Goal: Task Accomplishment & Management: Complete application form

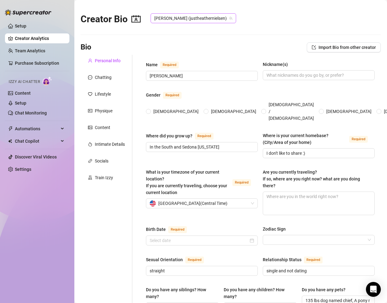
radio input "true"
type input "[DATE]"
click at [149, 144] on input "In the South and Sedona [US_STATE]" at bounding box center [200, 147] width 103 height 7
drag, startPoint x: 220, startPoint y: 134, endPoint x: 134, endPoint y: 132, distance: 85.8
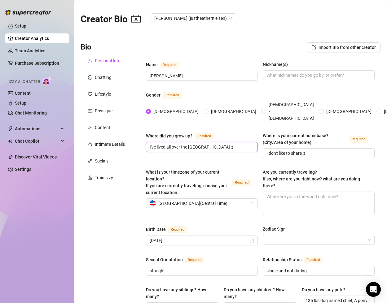
type input "I've lived all over the [GEOGRAPHIC_DATA] :)"
click at [316, 147] on div "Where did you grow up? Required I've lived all over the [GEOGRAPHIC_DATA] :) Wh…" at bounding box center [260, 148] width 228 height 32
click at [310, 150] on input "I don't like to share :)" at bounding box center [317, 153] width 103 height 7
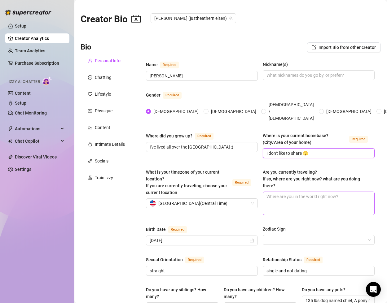
type input "I don't like to share 🫣"
click at [293, 192] on textarea "Are you currently traveling? If so, where are you right now? what are you doing…" at bounding box center [318, 203] width 111 height 23
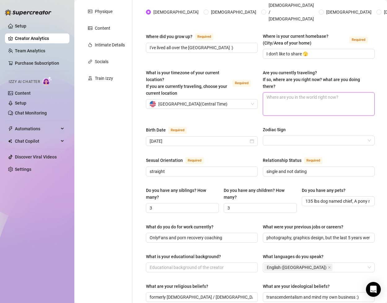
scroll to position [114, 0]
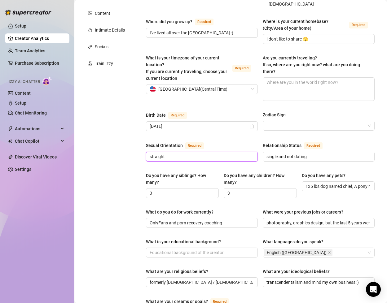
click at [211, 153] on input "straight" at bounding box center [200, 156] width 103 height 7
drag, startPoint x: 171, startPoint y: 147, endPoint x: 134, endPoint y: 148, distance: 37.1
click at [134, 148] on div "Name Required [PERSON_NAME](s) Gender Required [DEMOGRAPHIC_DATA] [DEMOGRAPHIC_…" at bounding box center [256, 207] width 248 height 532
click at [163, 153] on input "I like men 😋" at bounding box center [200, 156] width 103 height 7
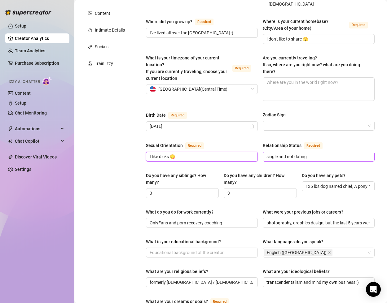
type input "I like dicks 😋"
click at [315, 153] on input "single and not dating" at bounding box center [317, 156] width 103 height 7
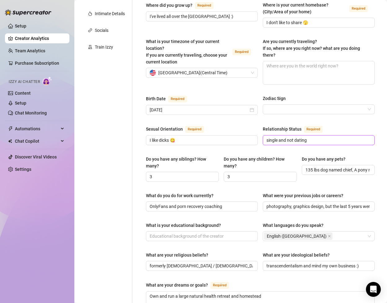
scroll to position [141, 0]
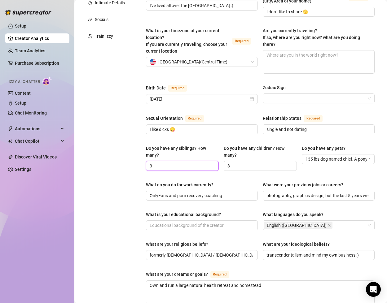
drag, startPoint x: 159, startPoint y: 151, endPoint x: 131, endPoint y: 151, distance: 28.5
click at [131, 151] on div "Personal Info Chatting Lifestyle Physique Content Intimate Details Socials Trai…" at bounding box center [230, 179] width 300 height 532
click at [318, 165] on div "Name Required [PERSON_NAME](s) Gender Required [DEMOGRAPHIC_DATA] [DEMOGRAPHIC_…" at bounding box center [260, 180] width 228 height 520
click at [357, 156] on input "135 lbs dog named chief, A pony named [PERSON_NAME], a black cat named Nadi, an…" at bounding box center [337, 159] width 64 height 7
type input "135 lbs dog named chief, a pony named [PERSON_NAME], a black cat named Nadi, an…"
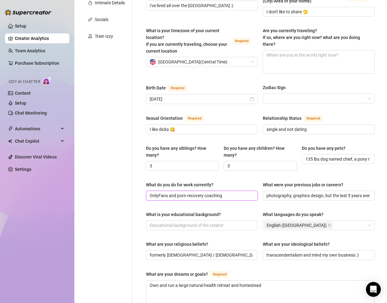
click at [229, 192] on input "OnlyFans and porn recovery coaching" at bounding box center [200, 195] width 103 height 7
drag, startPoint x: 233, startPoint y: 186, endPoint x: 125, endPoint y: 184, distance: 107.7
click at [125, 184] on div "Personal Info Chatting Lifestyle Physique Content Intimate Details Socials Trai…" at bounding box center [230, 179] width 300 height 532
click at [200, 181] on div "What do you do for work currently?" at bounding box center [179, 184] width 67 height 7
click at [200, 192] on input "OnlyFans and porn recovery coaching" at bounding box center [200, 195] width 103 height 7
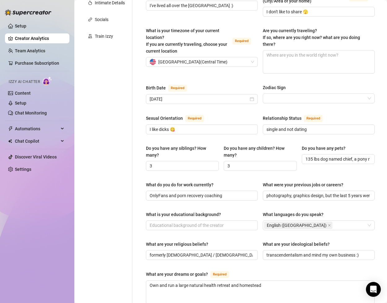
click at [200, 181] on div "What do you do for work currently?" at bounding box center [179, 184] width 67 height 7
click at [200, 192] on input "OnlyFans and porn recovery coaching" at bounding box center [200, 195] width 103 height 7
click at [200, 181] on div "What do you do for work currently?" at bounding box center [179, 184] width 67 height 7
click at [200, 192] on input "OnlyFans and porn recovery coaching" at bounding box center [200, 195] width 103 height 7
click at [205, 181] on div "What do you do for work currently?" at bounding box center [179, 184] width 67 height 7
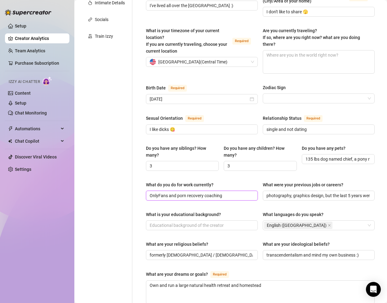
click at [205, 192] on input "OnlyFans and porn recovery coaching" at bounding box center [200, 195] width 103 height 7
click at [205, 181] on div "What do you do for work currently?" at bounding box center [179, 184] width 67 height 7
click at [205, 192] on input "OnlyFans and porn recovery coaching" at bounding box center [200, 195] width 103 height 7
click at [205, 181] on div "What do you do for work currently?" at bounding box center [179, 184] width 67 height 7
click at [205, 192] on input "OnlyFans and porn recovery coaching" at bounding box center [200, 195] width 103 height 7
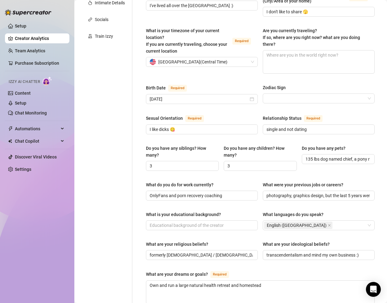
click at [215, 181] on label "What do you do for work currently?" at bounding box center [182, 184] width 72 height 7
click at [215, 192] on input "OnlyFans and porn recovery coaching" at bounding box center [200, 195] width 103 height 7
drag, startPoint x: 216, startPoint y: 172, endPoint x: 161, endPoint y: 172, distance: 54.5
click at [161, 181] on label "What do you do for work currently?" at bounding box center [182, 184] width 72 height 7
click at [158, 181] on div "What do you do for work currently?" at bounding box center [179, 184] width 67 height 7
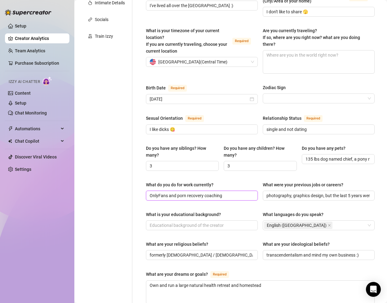
click at [158, 192] on input "OnlyFans and porn recovery coaching" at bounding box center [200, 195] width 103 height 7
drag, startPoint x: 146, startPoint y: 171, endPoint x: 214, endPoint y: 173, distance: 68.1
click at [214, 181] on label "What do you do for work currently?" at bounding box center [182, 184] width 72 height 7
copy div "What do you do for work currently?"
drag, startPoint x: 187, startPoint y: 87, endPoint x: 167, endPoint y: 88, distance: 19.2
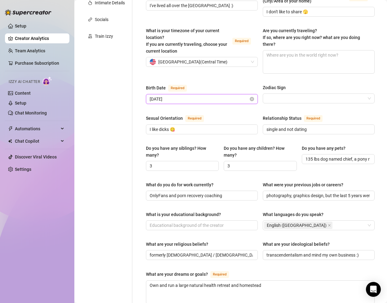
click at [167, 96] on input "[DATE]" at bounding box center [198, 99] width 99 height 7
click at [214, 63] on div "What is your timezone of your current location? If you are currently traveling,…" at bounding box center [260, 53] width 228 height 52
click at [187, 96] on input "[DATE]" at bounding box center [198, 99] width 99 height 7
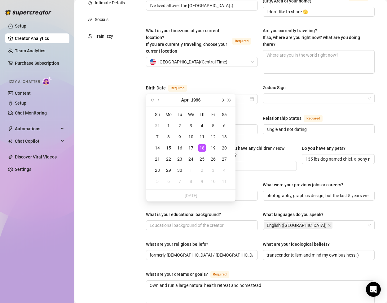
click at [223, 99] on span "Next month (PageDown)" at bounding box center [222, 99] width 3 height 3
click at [159, 100] on span "Previous month (PageUp)" at bounding box center [159, 99] width 3 height 3
click at [179, 96] on input "[DATE]" at bounding box center [198, 99] width 99 height 7
type input "[DATE]"
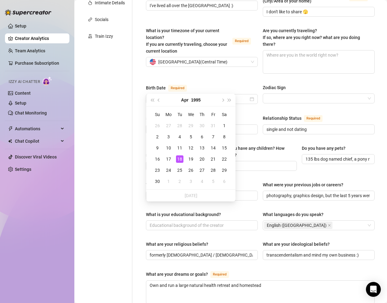
click at [214, 84] on div "Birth Date Required" at bounding box center [202, 89] width 112 height 10
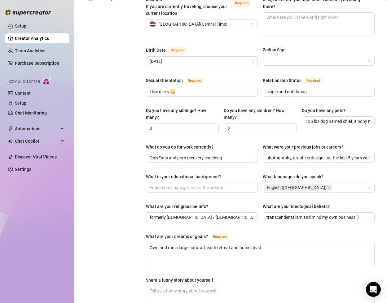
scroll to position [188, 0]
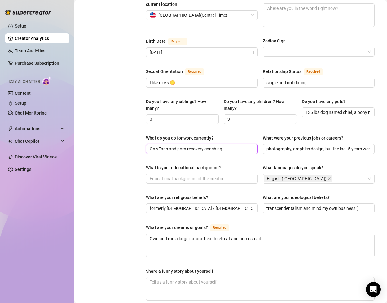
drag, startPoint x: 226, startPoint y: 138, endPoint x: 124, endPoint y: 136, distance: 102.5
click at [124, 136] on div "Personal Info Chatting Lifestyle Physique Content Intimate Details Socials Trai…" at bounding box center [230, 133] width 300 height 532
paste input "I actually started out as a recovery and mindset coach, helping people break ba…"
drag, startPoint x: 155, startPoint y: 138, endPoint x: 268, endPoint y: 137, distance: 112.7
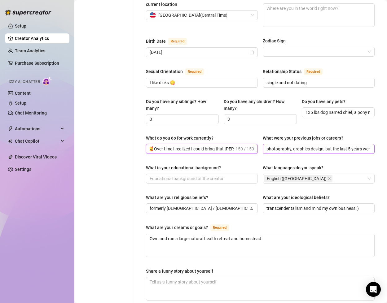
click at [268, 137] on div "What do you do for work currently? I actually started out as a recovery and min…" at bounding box center [260, 147] width 228 height 25
drag, startPoint x: 247, startPoint y: 136, endPoint x: 116, endPoint y: 135, distance: 130.6
click at [116, 135] on div "Personal Info Chatting Lifestyle Physique Content Intimate Details Socials Trai…" at bounding box center [230, 133] width 300 height 532
click at [203, 145] on input "I actually started out as a recovery and mindset coach, helping people break ba…" at bounding box center [200, 148] width 103 height 7
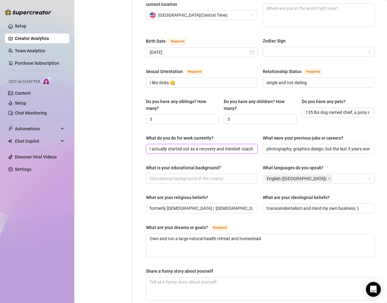
drag, startPoint x: 242, startPoint y: 138, endPoint x: 216, endPoint y: 138, distance: 25.7
click at [216, 145] on input "I actually started out as a recovery and mindset coach, helping people break ba…" at bounding box center [200, 148] width 103 height 7
click at [199, 145] on input "I actually started out as a recovery coach, helping people break bad habits and…" at bounding box center [200, 148] width 103 height 7
drag, startPoint x: 236, startPoint y: 138, endPoint x: 269, endPoint y: 141, distance: 33.5
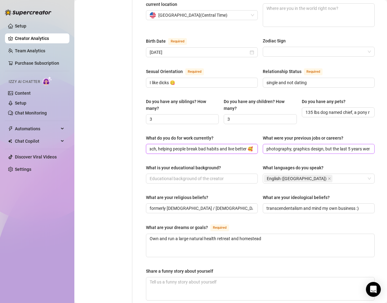
click at [269, 141] on div "What do you do for work currently? I actually started out as a porn recovery co…" at bounding box center [260, 147] width 228 height 25
click at [202, 145] on input "I actually started out as a porn recovery coach, helping people break bad habit…" at bounding box center [200, 148] width 103 height 7
drag, startPoint x: 157, startPoint y: 137, endPoint x: 227, endPoint y: 139, distance: 70.0
click at [227, 145] on input "I actually started out as a porn recovery coach, helping people break bad habit…" at bounding box center [200, 148] width 103 height 7
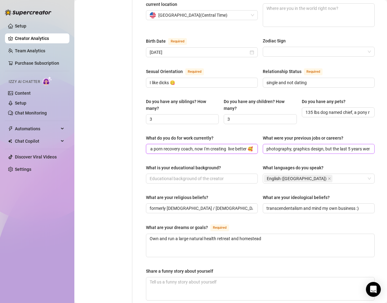
drag, startPoint x: 234, startPoint y: 135, endPoint x: 264, endPoint y: 136, distance: 30.3
click at [264, 136] on div "What do you do for work currently? I actually started out as a porn recovery co…" at bounding box center [260, 147] width 228 height 25
click at [226, 145] on input "I actually started out as a porn recovery coach, now I'm creating live better 🥰" at bounding box center [200, 148] width 103 height 7
click at [227, 145] on input "I actually started out as a porn recovery coach, now I'm creating live better 🥰" at bounding box center [200, 148] width 103 height 7
drag, startPoint x: 234, startPoint y: 138, endPoint x: 241, endPoint y: 138, distance: 7.1
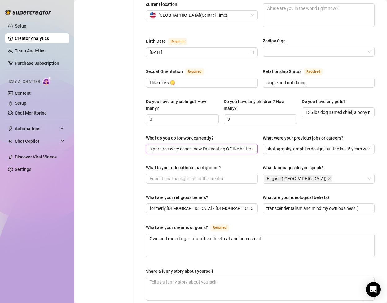
click at [236, 145] on input "I actually started out as a porn recovery coach, now I'm creating OF live bette…" at bounding box center [200, 148] width 103 height 7
drag, startPoint x: 149, startPoint y: 138, endPoint x: 264, endPoint y: 137, distance: 114.8
click at [264, 137] on div "What do you do for work currently? I actually started out as a porn recovery co…" at bounding box center [260, 147] width 228 height 25
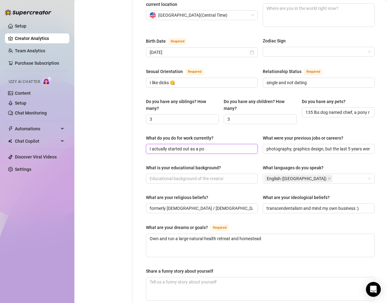
drag, startPoint x: 210, startPoint y: 138, endPoint x: 136, endPoint y: 137, distance: 74.0
click at [136, 137] on div "Name Required [PERSON_NAME](s) Gender Required [DEMOGRAPHIC_DATA] [DEMOGRAPHIC_…" at bounding box center [256, 133] width 248 height 532
drag, startPoint x: 227, startPoint y: 135, endPoint x: 223, endPoint y: 135, distance: 3.7
click at [223, 145] on input "OnlyFans and porn recovery coaching 🫣😈" at bounding box center [200, 148] width 103 height 7
click at [243, 144] on span "OnlyFans and porn recovery coaching 😆😈" at bounding box center [202, 149] width 112 height 10
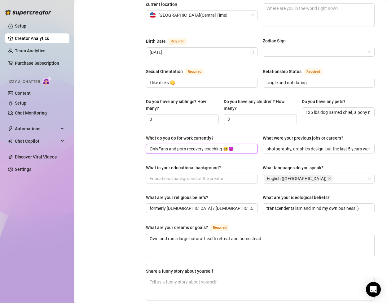
click at [237, 145] on input "OnlyFans and porn recovery coaching 😆😈" at bounding box center [200, 148] width 103 height 7
type input "OnlyFans and porn recovery coaching 😆😈 Which do you prefer?"
drag, startPoint x: 305, startPoint y: 138, endPoint x: 240, endPoint y: 136, distance: 64.1
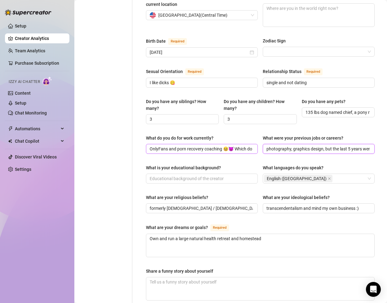
click at [240, 136] on div "What do you do for work currently? OnlyFans and porn recovery coaching 😆😈 Which…" at bounding box center [260, 147] width 228 height 25
drag, startPoint x: 267, startPoint y: 134, endPoint x: 256, endPoint y: 134, distance: 10.8
click at [256, 135] on div "What do you do for work currently? OnlyFans and porn recovery coaching 😆😈 Which…" at bounding box center [260, 147] width 228 height 25
click at [273, 145] on input "photography, graphics design, but the last 5 years were porn addiction recovery" at bounding box center [317, 148] width 103 height 7
drag, startPoint x: 268, startPoint y: 136, endPoint x: 263, endPoint y: 136, distance: 5.3
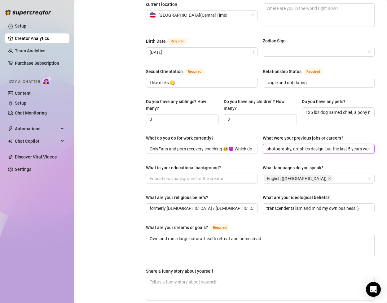
click at [263, 144] on span "photography, graphics design, but the last 5 years were porn addiction recovery" at bounding box center [318, 149] width 112 height 10
click at [327, 145] on input "Photography, graphics design, but the last 5 years were porn addiction recovery" at bounding box center [317, 148] width 103 height 7
drag, startPoint x: 342, startPoint y: 139, endPoint x: 377, endPoint y: 139, distance: 35.6
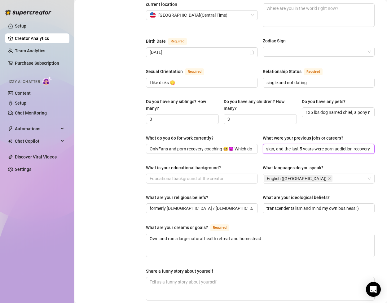
click at [377, 139] on div "Name Required [PERSON_NAME](s) Gender Required [DEMOGRAPHIC_DATA] [DEMOGRAPHIC_…" at bounding box center [260, 133] width 241 height 532
click at [356, 145] on input "Photography, graphics design, and the last 5 years were porn addiction recovery" at bounding box center [317, 148] width 103 height 7
drag, startPoint x: 313, startPoint y: 138, endPoint x: 323, endPoint y: 138, distance: 9.3
click at [323, 145] on input "Photography, graphics design, and the last 5 years were porn addiction recovery" at bounding box center [317, 148] width 103 height 7
drag, startPoint x: 283, startPoint y: 139, endPoint x: 370, endPoint y: 140, distance: 87.6
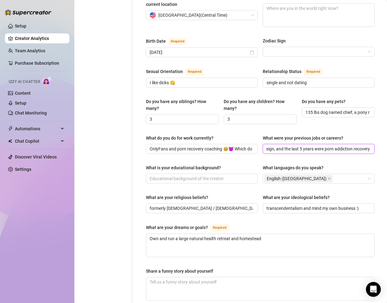
click at [370, 144] on span "Photography, graphics design, and the last 5 years were porn addiction recovery" at bounding box center [318, 149] width 112 height 10
type input "Photography, graphics design, and porn addiction recovery coaching"
click at [195, 175] on input "What is your educational background?" at bounding box center [200, 178] width 103 height 7
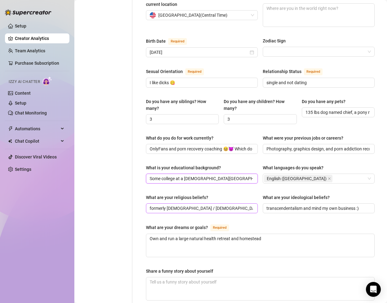
type input "Some college at a [DEMOGRAPHIC_DATA][GEOGRAPHIC_DATA]"
drag, startPoint x: 176, startPoint y: 196, endPoint x: 136, endPoint y: 198, distance: 39.7
click at [133, 198] on div "Name Required [PERSON_NAME](s) Gender Required [DEMOGRAPHIC_DATA] [DEMOGRAPHIC_…" at bounding box center [256, 133] width 248 height 532
click at [153, 205] on input "formerly [DEMOGRAPHIC_DATA] / [DEMOGRAPHIC_DATA], now natural religion which i …" at bounding box center [200, 208] width 103 height 7
drag, startPoint x: 152, startPoint y: 197, endPoint x: 146, endPoint y: 197, distance: 5.9
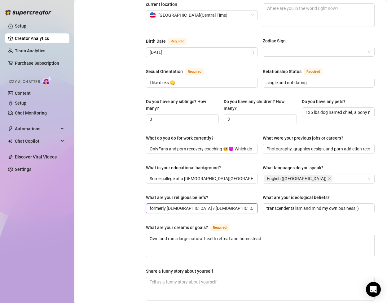
click at [146, 203] on span "formerly [DEMOGRAPHIC_DATA] / [DEMOGRAPHIC_DATA], now natural religion which i …" at bounding box center [202, 208] width 112 height 10
drag, startPoint x: 219, startPoint y: 196, endPoint x: 255, endPoint y: 199, distance: 36.1
click at [255, 203] on span "Formerly [DEMOGRAPHIC_DATA] / [DEMOGRAPHIC_DATA], now natural religion which i …" at bounding box center [202, 208] width 112 height 10
click at [245, 205] on input "Formerly [DEMOGRAPHIC_DATA] / [DEMOGRAPHIC_DATA], now natural religion which i …" at bounding box center [200, 208] width 103 height 7
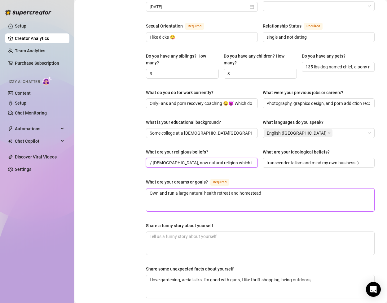
scroll to position [235, 0]
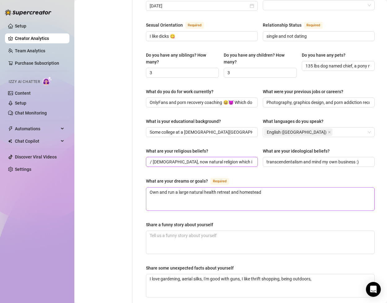
type input "Formerly [DEMOGRAPHIC_DATA] / [DEMOGRAPHIC_DATA], now natural religion which i …"
click at [268, 188] on textarea "Own and run a large natural health retreat and homestead" at bounding box center [260, 199] width 228 height 23
drag, startPoint x: 269, startPoint y: 181, endPoint x: 129, endPoint y: 182, distance: 140.5
click at [129, 182] on div "Personal Info Chatting Lifestyle Physique Content Intimate Details Socials Trai…" at bounding box center [230, 86] width 300 height 532
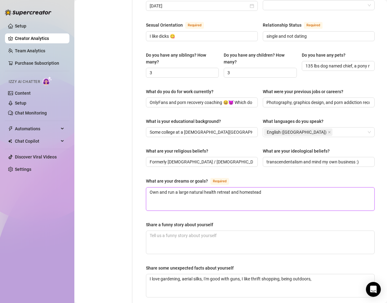
click at [250, 188] on textarea "Own and run a large natural health retreat and homestead" at bounding box center [260, 199] width 228 height 23
drag, startPoint x: 271, startPoint y: 182, endPoint x: 146, endPoint y: 169, distance: 126.0
click at [145, 167] on div "Name Required [PERSON_NAME](s) Gender Required [DEMOGRAPHIC_DATA] [DEMOGRAPHIC_…" at bounding box center [260, 86] width 241 height 532
click at [218, 188] on textarea "Own and run a large natural health retreat and homestead" at bounding box center [260, 199] width 228 height 23
drag, startPoint x: 277, startPoint y: 181, endPoint x: 126, endPoint y: 173, distance: 151.5
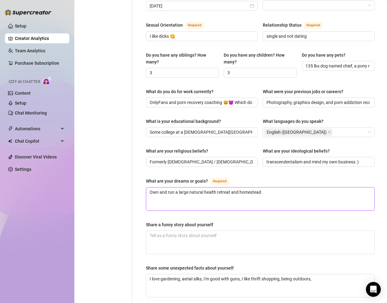
click at [126, 173] on div "Personal Info Chatting Lifestyle Physique Content Intimate Details Socials Trai…" at bounding box center [230, 86] width 300 height 532
paste textarea "My dream is to own and run a big, beautiful natural health retreat and homestea…"
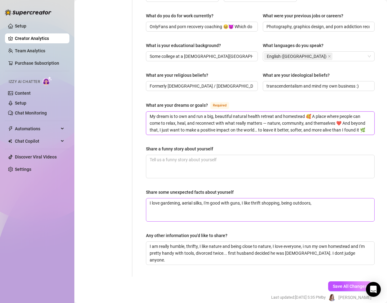
scroll to position [311, 0]
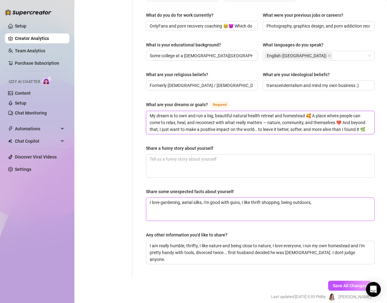
type textarea "My dream is to own and run a big, beautiful natural health retreat and homestea…"
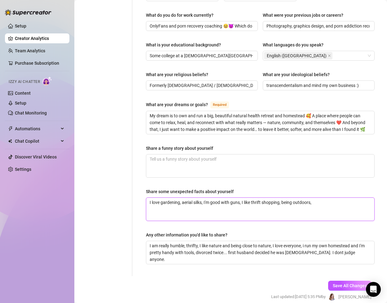
click at [321, 198] on textarea "I love gardening, aerial silks, I'm good with guns, I like thrift shopping, bei…" at bounding box center [260, 209] width 228 height 23
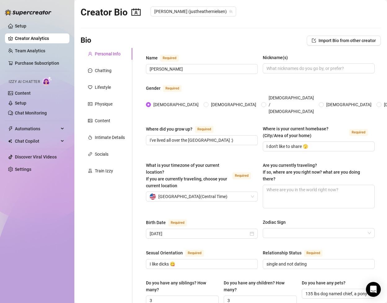
scroll to position [326, 0]
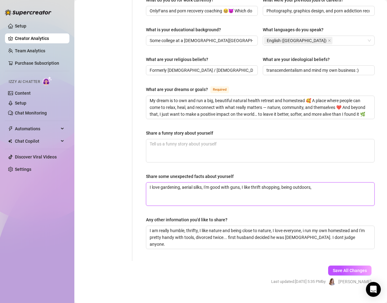
drag, startPoint x: 327, startPoint y: 176, endPoint x: 136, endPoint y: 174, distance: 191.0
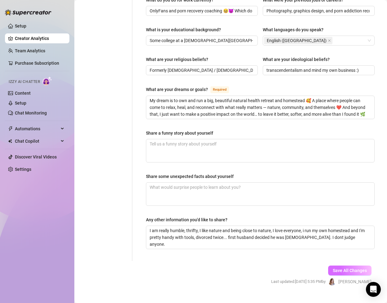
click at [335, 268] on span "Save All Changes" at bounding box center [349, 270] width 34 height 5
type input "I've lived all over the [GEOGRAPHIC_DATA] :)"
type input "OnlyFans and porn recovery coaching 😆😈 Which do you prefer?"
type input "Photography, graphics design, and porn addiction recovery coaching"
type input "Some college at a [DEMOGRAPHIC_DATA][GEOGRAPHIC_DATA]"
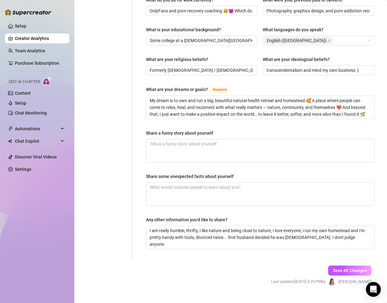
scroll to position [0, 0]
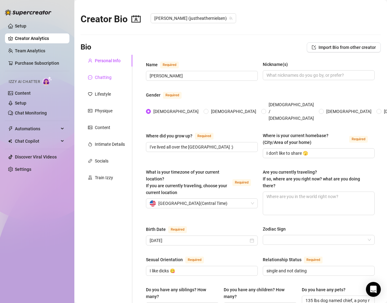
click at [109, 76] on div "Chatting" at bounding box center [103, 77] width 17 height 7
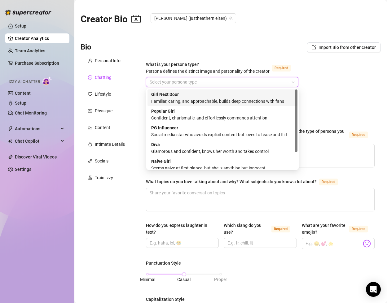
click at [182, 79] on input "What is your persona type? [PERSON_NAME] defines the distinct image and persona…" at bounding box center [218, 81] width 139 height 9
click at [180, 94] on div "Girl Next Door Familiar, caring, and approachable, builds deep connections with…" at bounding box center [222, 98] width 142 height 14
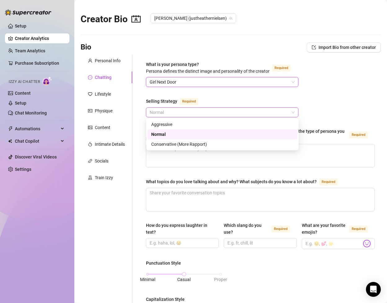
click at [179, 112] on span "Normal" at bounding box center [221, 112] width 145 height 9
click at [178, 142] on div "Conservative (More Rapport)" at bounding box center [222, 144] width 142 height 7
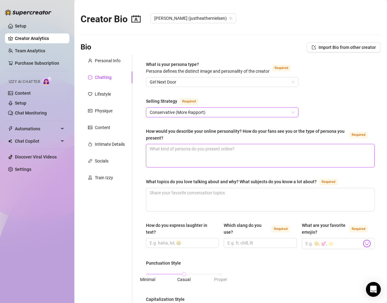
click at [182, 150] on textarea "How would you describe your online personality? How do your fans see you or the…" at bounding box center [260, 155] width 228 height 23
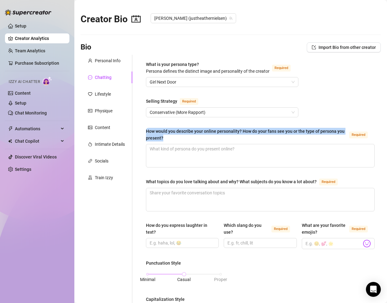
drag, startPoint x: 177, startPoint y: 139, endPoint x: 143, endPoint y: 128, distance: 35.6
click at [143, 128] on div "What is your persona type? [PERSON_NAME] defines the distinct image and persona…" at bounding box center [260, 295] width 241 height 481
copy div "How would you describe your online personality? How do your fans see you or the…"
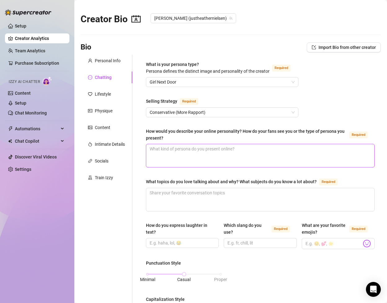
click at [186, 155] on textarea "How would you describe your online personality? How do your fans see you or the…" at bounding box center [260, 155] width 228 height 23
paste textarea "“I’d say my online personality is warm, encouraging, and creative 🥰 My fans see…"
type textarea "“I’d say my online personality is warm, encouraging, and creative 🥰 My fans see…"
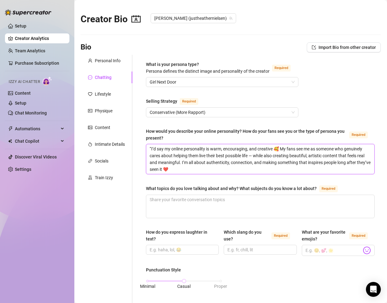
drag, startPoint x: 151, startPoint y: 148, endPoint x: 144, endPoint y: 148, distance: 6.8
click at [144, 148] on div "What is your persona type? [PERSON_NAME] defines the distinct image and persona…" at bounding box center [260, 299] width 241 height 488
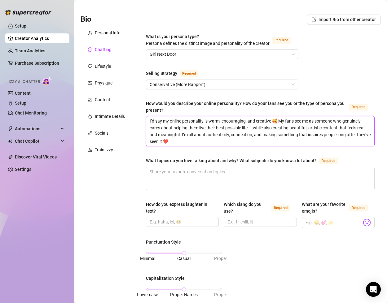
scroll to position [30, 0]
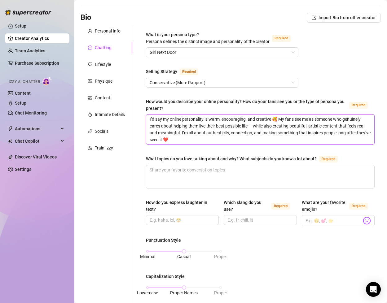
type textarea "I’d say my online personality is warm, encouraging, and creative 🥰 My fans see …"
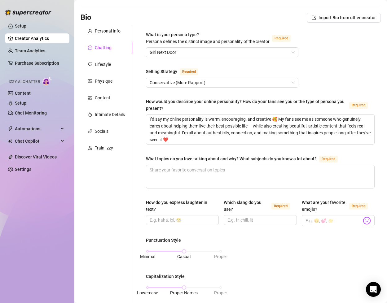
click at [197, 160] on div "What topics do you love talking about and why? What subjects do you know a lot …" at bounding box center [231, 158] width 171 height 7
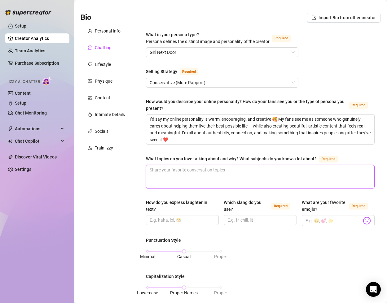
click at [197, 165] on textarea "What topics do you love talking about and why? What subjects do you know a lot …" at bounding box center [260, 176] width 228 height 23
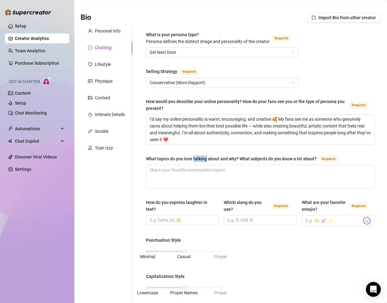
click at [197, 160] on div "What topics do you love talking about and why? What subjects do you know a lot …" at bounding box center [231, 158] width 171 height 7
click at [197, 165] on textarea "What topics do you love talking about and why? What subjects do you know a lot …" at bounding box center [260, 176] width 228 height 23
click at [197, 160] on div "What topics do you love talking about and why? What subjects do you know a lot …" at bounding box center [231, 158] width 171 height 7
click at [197, 165] on textarea "What topics do you love talking about and why? What subjects do you know a lot …" at bounding box center [260, 176] width 228 height 23
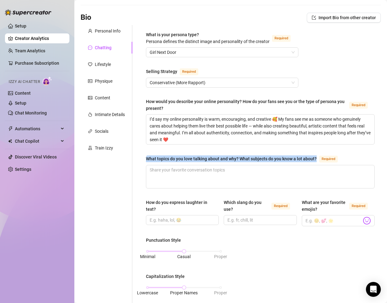
click at [197, 160] on div "What topics do you love talking about and why? What subjects do you know a lot …" at bounding box center [231, 158] width 171 height 7
click at [197, 165] on textarea "What topics do you love talking about and why? What subjects do you know a lot …" at bounding box center [260, 176] width 228 height 23
copy div "What topics do you love talking about and why? What subjects do you know a lot …"
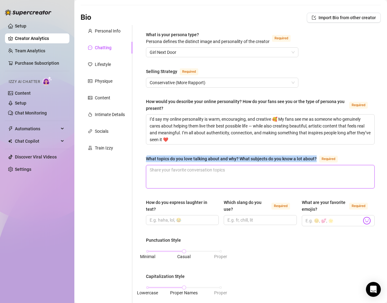
click at [194, 173] on textarea "What topics do you love talking about and why? What subjects do you know a lot …" at bounding box center [260, 176] width 228 height 23
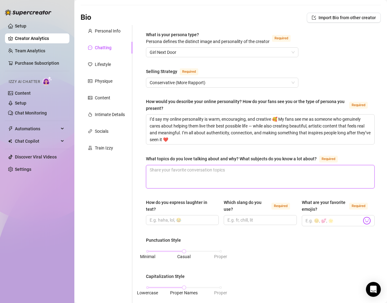
paste textarea "I love talking about the things that make life deeper, [PERSON_NAME], and more …"
type textarea "I love talking about the things that make life deeper, [PERSON_NAME], and more …"
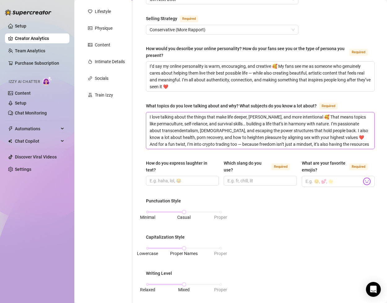
scroll to position [120, 0]
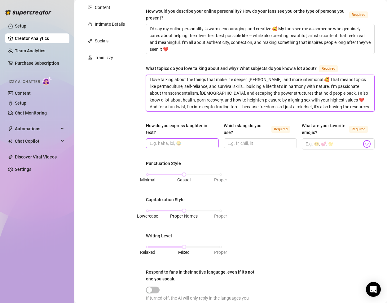
type textarea "I love talking about the things that make life deeper, [PERSON_NAME], and more …"
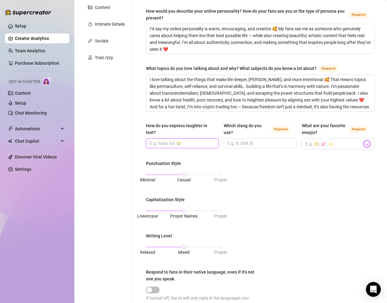
click at [198, 141] on input "How do you express laughter in text?" at bounding box center [181, 143] width 64 height 7
type input "haha, lol, 😂"
click at [231, 145] on input "Which slang do you use? Required" at bounding box center [259, 143] width 64 height 7
drag, startPoint x: 290, startPoint y: 144, endPoint x: 249, endPoint y: 143, distance: 41.5
click at [249, 143] on input "wild, haha, i know thats right lol," at bounding box center [259, 143] width 64 height 7
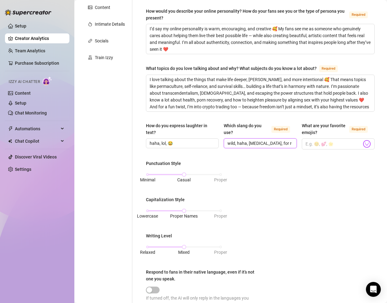
scroll to position [0, 1]
type input "wild, haha, [MEDICAL_DATA], for real lol, facts"
click at [314, 143] on input "What are your favorite emojis? Required" at bounding box center [333, 144] width 56 height 8
click at [352, 167] on div "Punctuation Style Minimal Casual Proper Capitalization Style Lowercase Proper N…" at bounding box center [260, 237] width 228 height 154
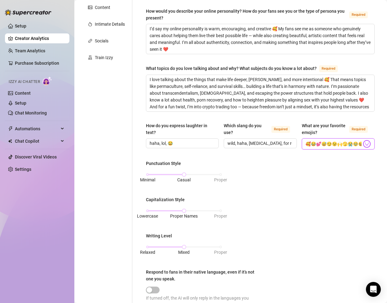
click at [352, 143] on input "🥰😂💕😅😏😉🙌🫣😭🥹😆" at bounding box center [333, 144] width 56 height 8
type input "🥰😂💕😅😏😉🙌🫣😭🥹😆😳"
click at [346, 162] on div "Punctuation Style Minimal Casual Proper Capitalization Style Lowercase Proper N…" at bounding box center [260, 237] width 228 height 154
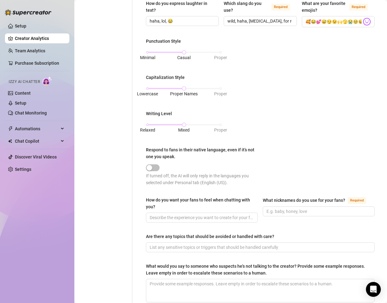
scroll to position [249, 0]
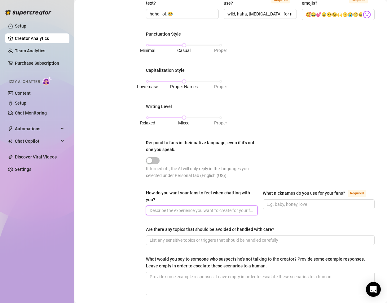
click at [177, 210] on input "How do you want your fans to feel when chatting with you?" at bounding box center [200, 210] width 103 height 7
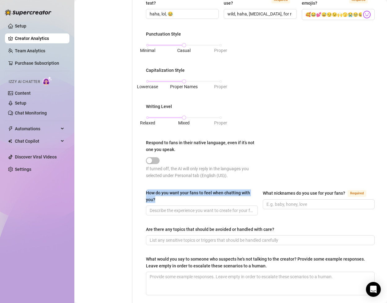
drag, startPoint x: 172, startPoint y: 200, endPoint x: 145, endPoint y: 190, distance: 29.1
click at [145, 190] on div "What is your persona type? [PERSON_NAME] defines the distinct image and persona…" at bounding box center [260, 56] width 241 height 502
copy div "How do you want your fans to feel when chatting with you?"
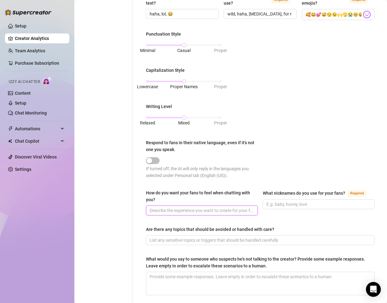
click at [190, 210] on input "How do you want your fans to feel when chatting with you?" at bounding box center [200, 210] width 103 height 7
paste input "Inspired, seen, and uplifted — like they’ve connected with someone real who car…"
type input "Inspired, seen, and uplifted — like they’ve connected with someone real who car…"
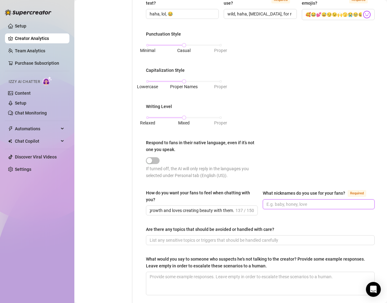
scroll to position [0, 0]
click at [280, 205] on input "What nicknames do you use for your fans? Required" at bounding box center [317, 204] width 103 height 7
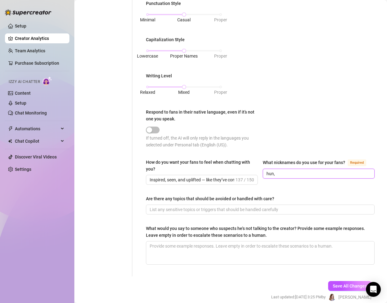
scroll to position [307, 0]
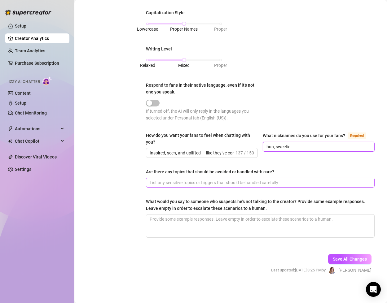
type input "hun, sweetie"
click at [245, 182] on input "Are there any topics that should be avoided or handled with care?" at bounding box center [259, 182] width 220 height 7
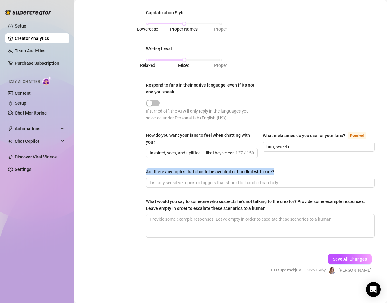
drag, startPoint x: 275, startPoint y: 169, endPoint x: 144, endPoint y: 171, distance: 130.9
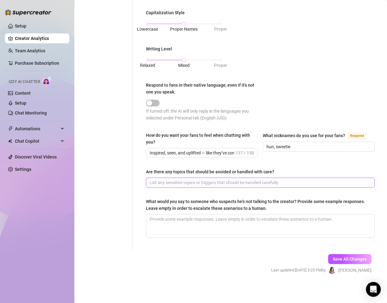
click at [154, 183] on input "Are there any topics that should be avoided or handled with care?" at bounding box center [259, 182] width 220 height 7
click at [341, 261] on button "Save All Changes" at bounding box center [349, 259] width 43 height 10
click at [272, 182] on input "Are there any topics that should be avoided or handled with care?" at bounding box center [259, 182] width 220 height 7
click at [270, 182] on input "Are there any topics that should be avoided or handled with care?" at bounding box center [259, 182] width 220 height 7
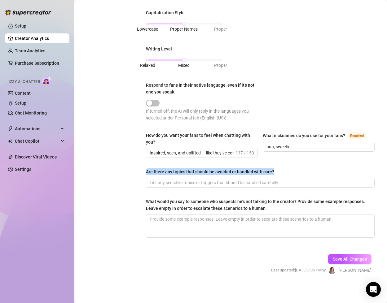
drag, startPoint x: 279, startPoint y: 170, endPoint x: 136, endPoint y: 171, distance: 142.4
copy div "Are there any topics that should be avoided or handled with care?"
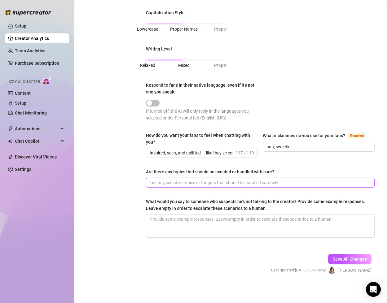
click at [197, 182] on input "Are there any topics that should be avoided or handled with care?" at bounding box center [259, 182] width 220 height 7
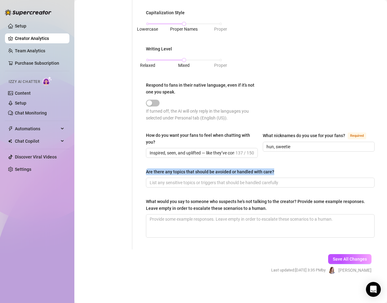
drag, startPoint x: 275, startPoint y: 170, endPoint x: 144, endPoint y: 168, distance: 130.9
copy div "Are there any topics that should be avoided or handled with care?"
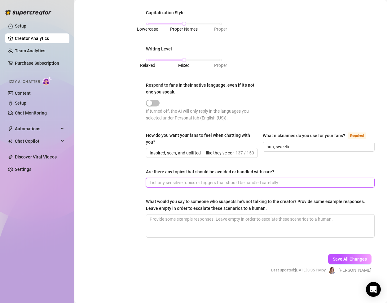
click at [188, 179] on input "Are there any topics that should be avoided or handled with care?" at bounding box center [259, 182] width 220 height 7
click at [193, 186] on span at bounding box center [260, 183] width 228 height 10
paste input "Treat all fetishes with care and positivity. Do not engage in humiliation or de…"
type input "Treat all fetishes with care and positivity. Do not engage in humiliation or de…"
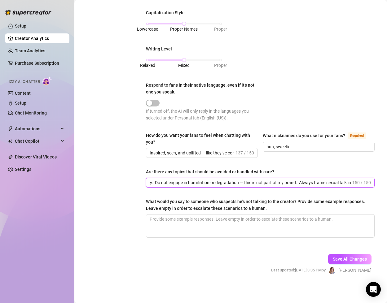
click at [322, 184] on input "Treat all fetishes with care and positivity. Do not engage in humiliation or de…" at bounding box center [249, 182] width 201 height 7
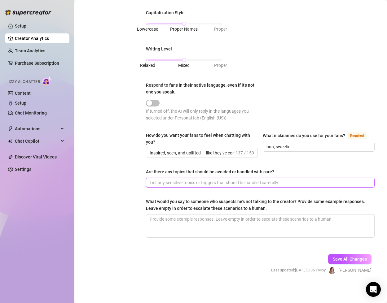
click at [180, 181] on input "Are there any topics that should be avoided or handled with care?" at bounding box center [259, 182] width 220 height 7
paste input "Treat fetishes with care, avoid humiliation, keep tone positive, and celebrate …"
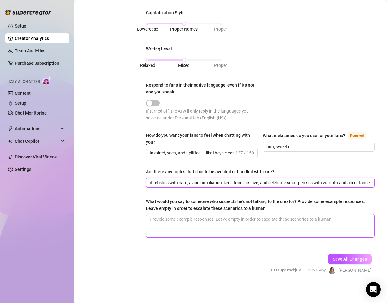
type input "Treat fetishes with care, avoid humiliation, keep tone positive, and celebrate …"
click at [173, 231] on textarea "What would you say to someone who suspects he's not talking to the creator? Pro…" at bounding box center [260, 225] width 228 height 23
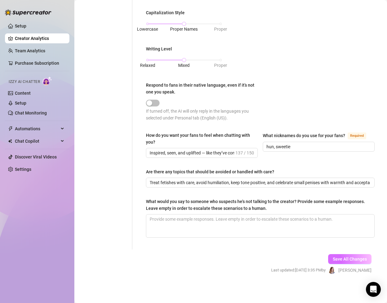
click at [335, 259] on span "Save All Changes" at bounding box center [349, 259] width 34 height 5
click at [342, 257] on span "Save All Changes" at bounding box center [349, 259] width 34 height 5
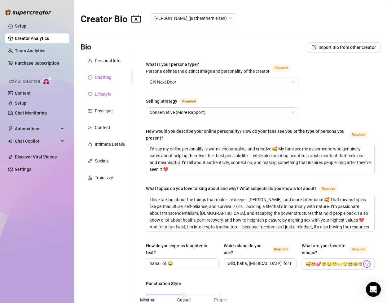
click at [108, 95] on div "Lifestyle" at bounding box center [103, 94] width 16 height 7
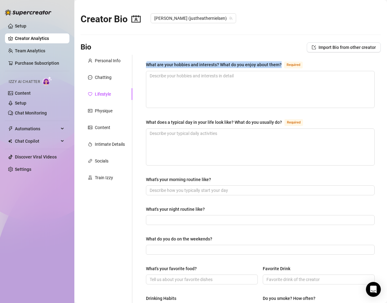
drag, startPoint x: 280, startPoint y: 64, endPoint x: 144, endPoint y: 63, distance: 136.2
click at [144, 63] on div "What are your hobbies and interests? What do you enjoy about them? Required Wha…" at bounding box center [260, 263] width 241 height 417
copy div "What are your hobbies and interests? What do you enjoy about them?"
click at [190, 89] on textarea "What are your hobbies and interests? What do you enjoy about them? Required" at bounding box center [260, 89] width 228 height 37
paste textarea "homesteading, cooking from scratch, aerial silks, being outdoors, photography /…"
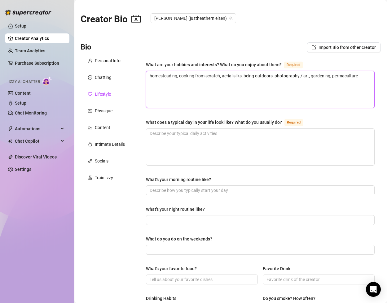
type textarea "homesteading, cooking from scratch, aerial silks, being outdoors, photography /…"
click at [300, 62] on div "Required" at bounding box center [294, 64] width 21 height 7
click at [300, 71] on textarea "homesteading, cooking from scratch, aerial silks, being outdoors, photography /…" at bounding box center [260, 89] width 228 height 37
drag, startPoint x: 280, startPoint y: 63, endPoint x: 140, endPoint y: 64, distance: 139.9
click at [140, 64] on div "What are your hobbies and interests? What do you enjoy about them? Required hom…" at bounding box center [260, 263] width 241 height 417
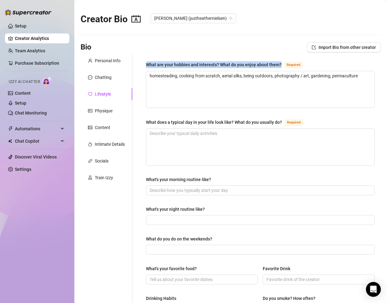
copy div "What are your hobbies and interests? What do you enjoy about them?"
click at [201, 90] on textarea "homesteading, cooking from scratch, aerial silks, being outdoors, photography /…" at bounding box center [260, 89] width 228 height 37
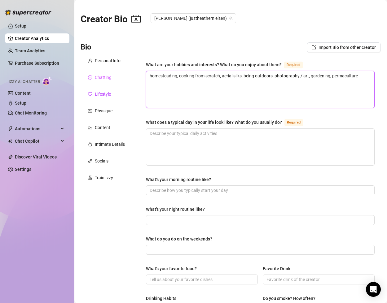
drag, startPoint x: 269, startPoint y: 85, endPoint x: 127, endPoint y: 72, distance: 142.0
click at [127, 72] on div "Personal Info Chatting Lifestyle Physique Content Intimate Details Socials Trai…" at bounding box center [230, 263] width 300 height 417
paste textarea "I’m passionate about homesteading, cooking from scratch, aerial silks, being ou…"
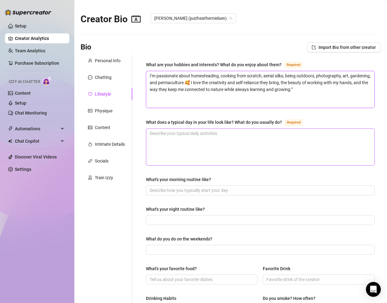
type textarea "I’m passionate about homesteading, cooking from scratch, aerial silks, being ou…"
click at [195, 133] on textarea "What does a typical day in your life look like? What do you usually do? Required" at bounding box center [260, 147] width 228 height 37
click at [193, 133] on textarea "What does a typical day in your life look like? What do you usually do? Required" at bounding box center [260, 147] width 228 height 37
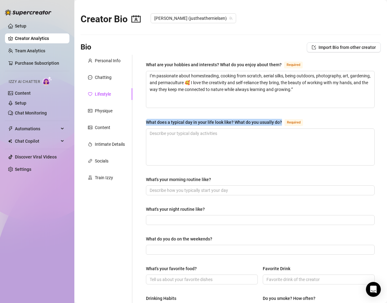
drag, startPoint x: 280, startPoint y: 122, endPoint x: 133, endPoint y: 116, distance: 147.4
click at [133, 116] on div "What are your hobbies and interests? What do you enjoy about them? Required I’m…" at bounding box center [256, 263] width 248 height 417
copy div "What does a typical day in your life look like? What do you usually do?"
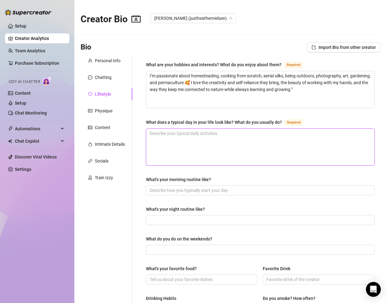
click at [163, 137] on textarea "What does a typical day in your life look like? What do you usually do? Required" at bounding box center [260, 147] width 228 height 37
paste textarea "My days are full and varied — I’m a busy single mom homeschooling my kids, runn…"
type textarea "My days are full and varied — I’m a busy single mom homeschooling my kids, runn…"
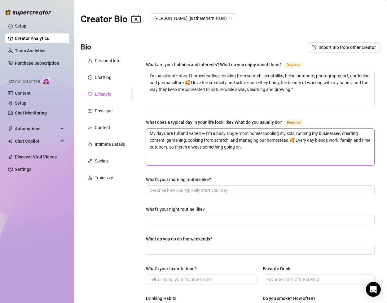
type textarea "My days are full and varied — I’m a busy single mom homeschooling my kids, runn…"
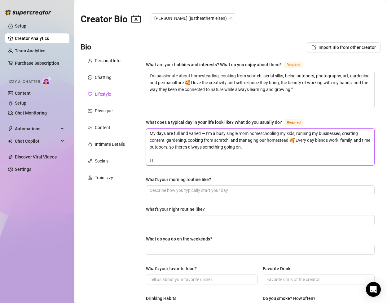
type textarea "My days are full and varied — I’m a busy single mom homeschooling my kids, runn…"
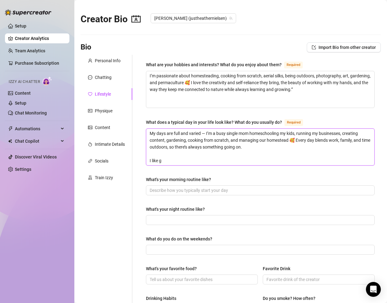
type textarea "My days are full and varied — I’m a busy single mom homeschooling my kids, runn…"
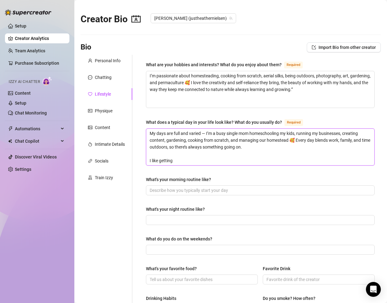
type textarea "My days are full and varied — I’m a busy single mom homeschooling my kids, runn…"
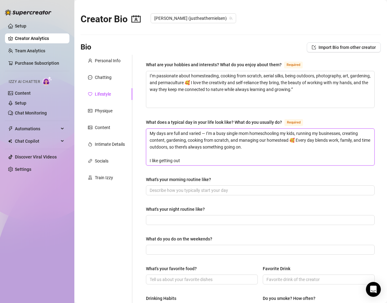
type textarea "My days are full and varied — I’m a busy single mom homeschooling my kids, runn…"
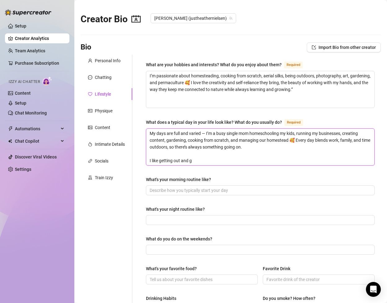
type textarea "My days are full and varied — I’m a busy single mom homeschooling my kids, runn…"
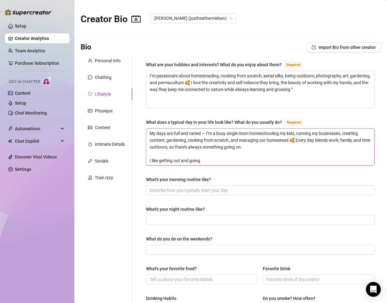
type textarea "My days are full and varied — I’m a busy single mom homeschooling my kids, runn…"
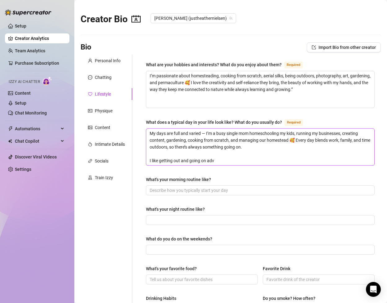
type textarea "My days are full and varied — I’m a busy single mom homeschooling my kids, runn…"
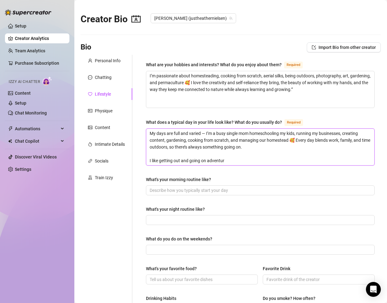
type textarea "My days are full and varied — I’m a busy single mom homeschooling my kids, runn…"
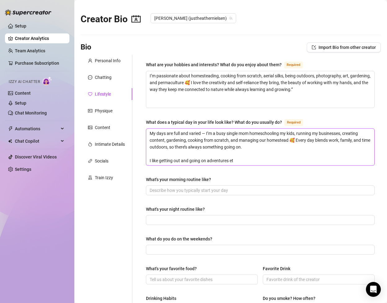
type textarea "My days are full and varied — I’m a busy single mom homeschooling my kids, runn…"
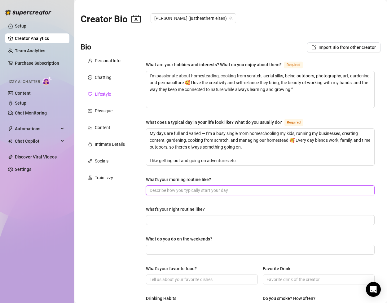
click at [189, 191] on input "What's your morning routine like?" at bounding box center [259, 190] width 220 height 7
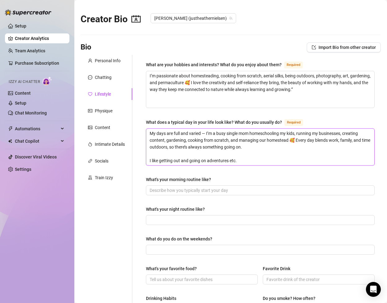
click at [241, 163] on textarea "My days are full and varied — I’m a busy single mom homeschooling my kids, runn…" at bounding box center [260, 147] width 228 height 37
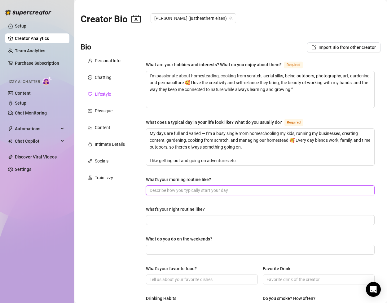
click at [239, 188] on input "What's your morning routine like?" at bounding box center [259, 190] width 220 height 7
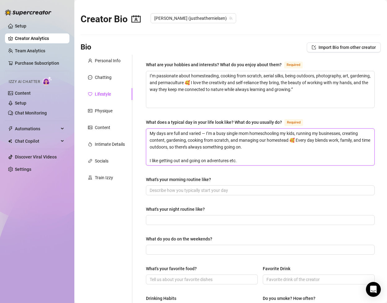
click at [249, 157] on textarea "My days are full and varied — I’m a busy single mom homeschooling my kids, runn…" at bounding box center [260, 147] width 228 height 37
click at [228, 194] on span at bounding box center [260, 190] width 228 height 10
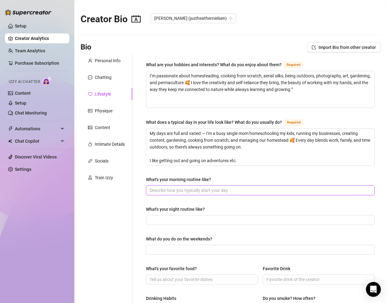
click at [228, 189] on input "What's your morning routine like?" at bounding box center [259, 190] width 220 height 7
type input "work and more work.... family, gym, OF"
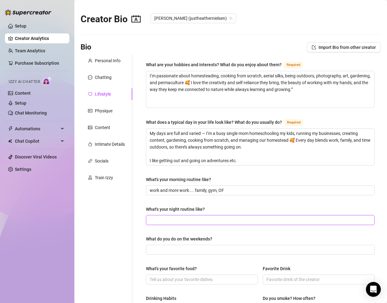
click at [214, 219] on input "What's your night routine like?" at bounding box center [259, 220] width 220 height 7
type input "O"
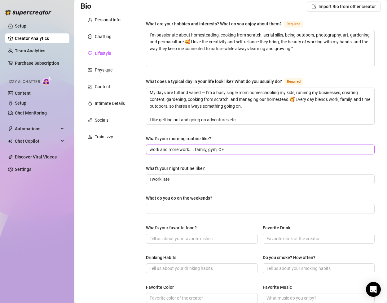
scroll to position [42, 0]
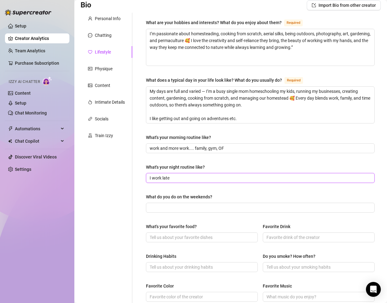
click at [172, 178] on input "I work late" at bounding box center [259, 178] width 220 height 7
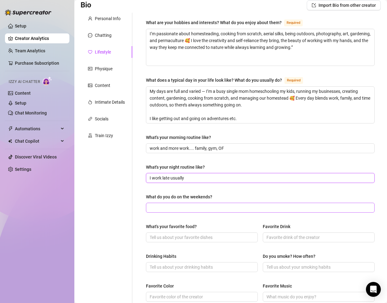
type input "I work late usually"
click at [171, 204] on input "What do you do on the weekends?" at bounding box center [259, 207] width 220 height 7
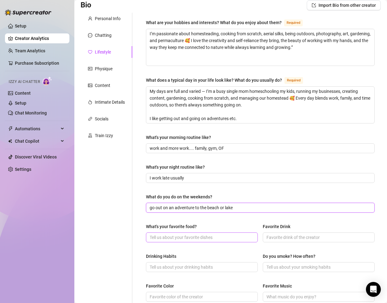
type input "go out on an adventure to the beach or lake"
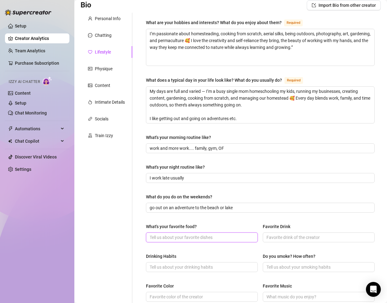
click at [180, 236] on input "What's your favorite food?" at bounding box center [200, 237] width 103 height 7
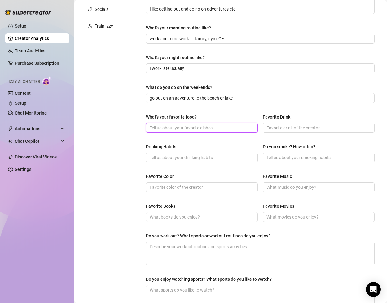
scroll to position [155, 0]
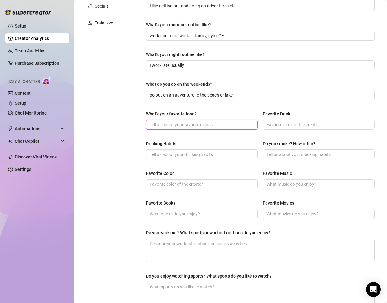
click at [172, 123] on input "What's your favorite food?" at bounding box center [200, 124] width 103 height 7
drag, startPoint x: 156, startPoint y: 122, endPoint x: 122, endPoint y: 121, distance: 34.4
click at [122, 121] on div "Personal Info Chatting Lifestyle Physique Content Intimate Details Socials Trai…" at bounding box center [230, 108] width 300 height 417
click at [204, 126] on input "whatever im in the mood for... I love my cooking but love eating out..." at bounding box center [200, 124] width 103 height 7
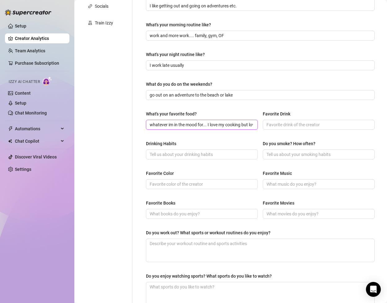
drag, startPoint x: 201, startPoint y: 125, endPoint x: 243, endPoint y: 122, distance: 42.2
click at [243, 122] on input "whatever im in the mood for... I love my cooking but love eating out..." at bounding box center [200, 124] width 103 height 7
drag, startPoint x: 245, startPoint y: 125, endPoint x: 283, endPoint y: 128, distance: 38.1
click at [283, 128] on div "What's your favorite food? whatever im in the mood for... I love my cooking but…" at bounding box center [260, 122] width 228 height 25
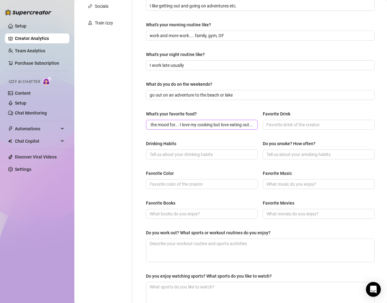
scroll to position [0, 0]
click at [253, 125] on span "whatever im in the mood for... I love my cooking but love eating out..." at bounding box center [202, 125] width 112 height 10
drag, startPoint x: 253, startPoint y: 123, endPoint x: 265, endPoint y: 126, distance: 11.3
click at [265, 126] on div "What's your favorite food? whatever im in the mood for... I love my cooking but…" at bounding box center [260, 122] width 228 height 25
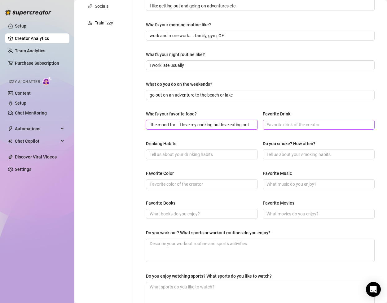
drag, startPoint x: 246, startPoint y: 123, endPoint x: 276, endPoint y: 127, distance: 29.9
click at [276, 127] on div "What's your favorite food? whatever im in the mood for... I love my cooking but…" at bounding box center [260, 122] width 228 height 25
click at [248, 125] on input "whatever im in the mood for... I love my cooking but love eating out..." at bounding box center [200, 124] width 103 height 7
drag, startPoint x: 251, startPoint y: 123, endPoint x: 266, endPoint y: 126, distance: 15.6
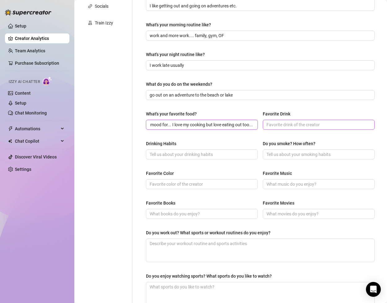
click at [266, 126] on div "What's your favorite food? whatever im in the mood for... I love my cooking but…" at bounding box center [260, 122] width 228 height 25
click at [253, 125] on span "whatever im in the mood for... I love my cooking but love eating out too..." at bounding box center [202, 125] width 112 height 10
drag, startPoint x: 253, startPoint y: 125, endPoint x: 265, endPoint y: 125, distance: 11.1
click at [265, 125] on div "What's your favorite food? whatever im in the mood for... I love my cooking but…" at bounding box center [260, 122] width 228 height 25
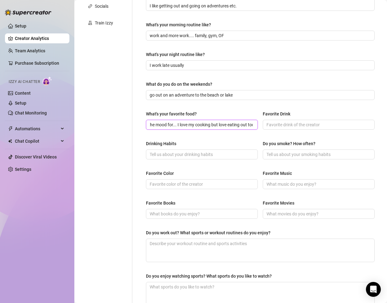
scroll to position [0, 37]
drag, startPoint x: 249, startPoint y: 125, endPoint x: 230, endPoint y: 125, distance: 19.2
click at [259, 124] on div "What's your favorite food? whatever im in the mood for... I love my cooking but…" at bounding box center [260, 122] width 228 height 25
click at [186, 125] on input "whatever im in the mood for... I love my cooking but love eating out too..." at bounding box center [200, 124] width 103 height 7
click at [166, 125] on input "whatever im in the mood for... I love my cooking but love eating out too..." at bounding box center [200, 124] width 103 height 7
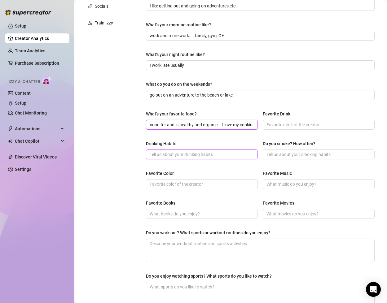
type input "whatever im in the mood for and is healthy and organic... I love my cooking but…"
click at [236, 154] on input "Drinking Habits" at bounding box center [200, 154] width 103 height 7
type input "i dont drink and never have"
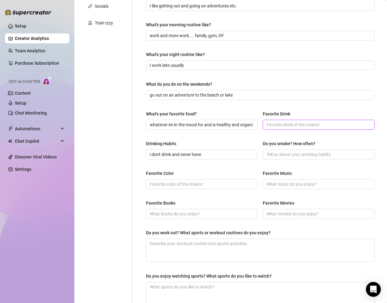
click at [286, 123] on input "Favorite Drink" at bounding box center [317, 124] width 103 height 7
type input "water haha"
drag, startPoint x: 292, startPoint y: 125, endPoint x: 244, endPoint y: 126, distance: 48.0
click at [244, 126] on div "What's your favorite food? whatever im in the mood for and is healthy and organ…" at bounding box center [260, 122] width 228 height 25
click at [269, 149] on span at bounding box center [318, 154] width 112 height 10
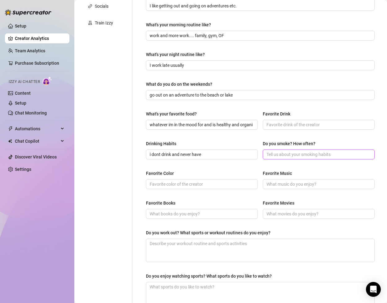
click at [272, 153] on input "Do you smoke? How often?" at bounding box center [317, 154] width 103 height 7
type input "no"
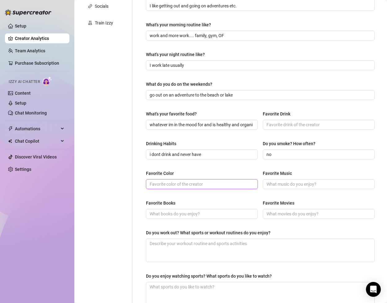
click at [210, 184] on input "Favorite Color" at bounding box center [200, 184] width 103 height 7
click at [213, 185] on input "idk haha... coral pink is my favorit to wear i think :)" at bounding box center [200, 184] width 103 height 7
type input "idk haha... coral pink is my favorite to wear i think :)"
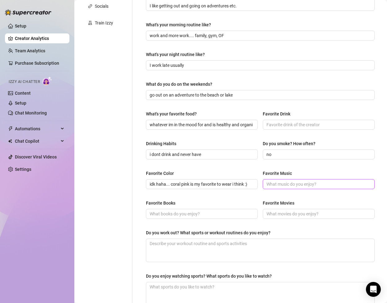
click at [272, 184] on input "Favorite Music" at bounding box center [317, 184] width 103 height 7
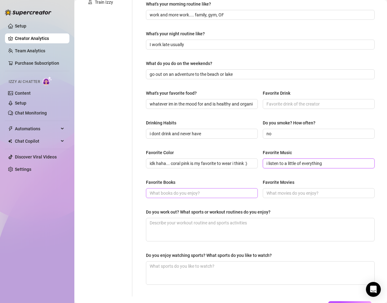
scroll to position [184, 0]
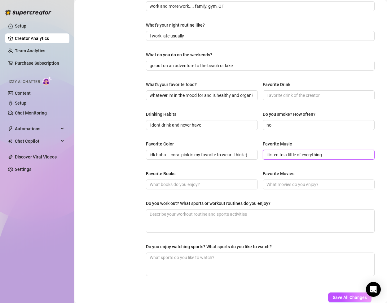
type input "i listen to a little of everything"
click at [205, 197] on div "What are your hobbies and interests? What do you enjoy about them? Required I’m…" at bounding box center [260, 79] width 228 height 405
click at [204, 187] on span at bounding box center [202, 184] width 112 height 10
click at [199, 183] on input "Favorite Books" at bounding box center [200, 184] width 103 height 7
click at [280, 184] on input "Favorite Movies" at bounding box center [317, 184] width 103 height 7
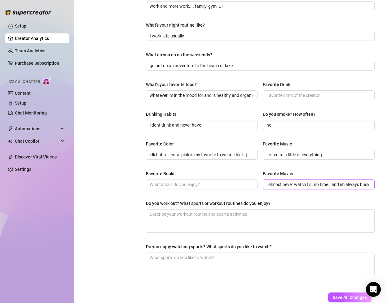
scroll to position [0, 1]
type input "i almost never watch tv.. no time.. and im always busy"
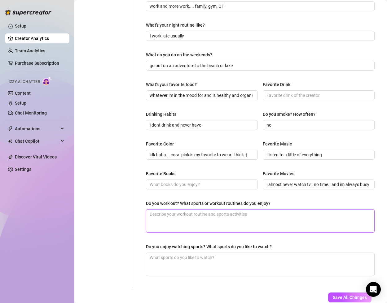
scroll to position [0, 0]
click at [195, 218] on textarea "Do you work out? What sports or workout routines do you enjoy?" at bounding box center [260, 221] width 228 height 23
type textarea "I"
type textarea "I g"
type textarea "I go"
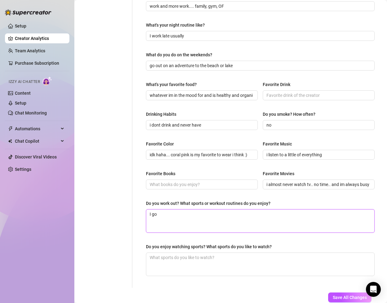
type textarea "I go"
type textarea "I go t"
type textarea "I go to"
type textarea "I go to t"
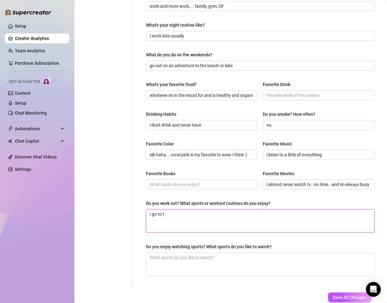
type textarea "I go to th"
type textarea "I go to the"
type textarea "I go to the g"
type textarea "I go to the gy"
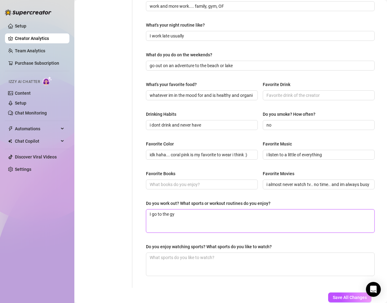
type textarea "I go to the gym"
type textarea "I go to the gym a"
type textarea "I go to the gym a f"
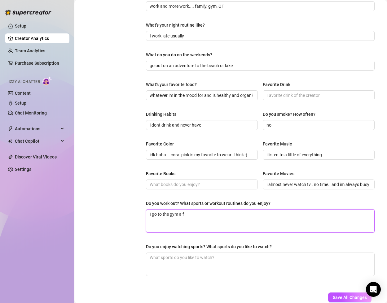
type textarea "I go to the gym a fe"
type textarea "I go to the gym a few"
type textarea "I go to the gym a few t"
type textarea "I go to the gym a few ti"
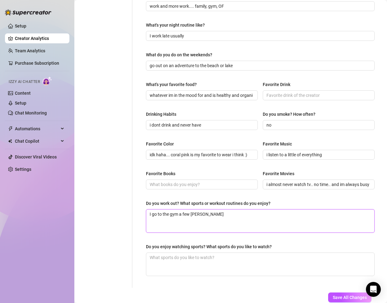
type textarea "I go to the gym a few time"
type textarea "I go to the gym a few times"
click at [223, 214] on textarea "I go to the gym a few times a week, excercise at home, and" at bounding box center [260, 221] width 228 height 23
click at [271, 214] on textarea "I go to the gym a few times a week, pilates at home, and" at bounding box center [260, 221] width 228 height 23
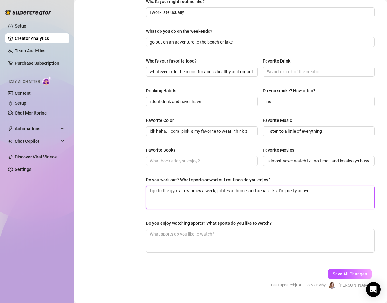
scroll to position [223, 0]
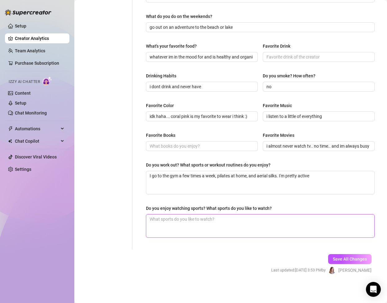
click at [309, 220] on textarea "Do you enjoy watching sports? What sports do you like to watch?" at bounding box center [260, 225] width 228 height 23
click at [182, 219] on textarea "I dont really watxh sports" at bounding box center [260, 225] width 228 height 23
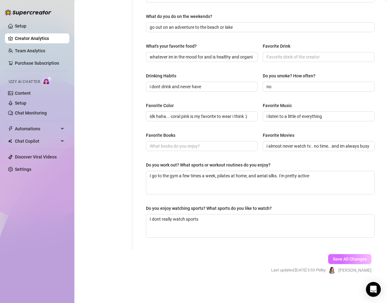
click at [351, 261] on span "Save All Changes" at bounding box center [349, 259] width 34 height 5
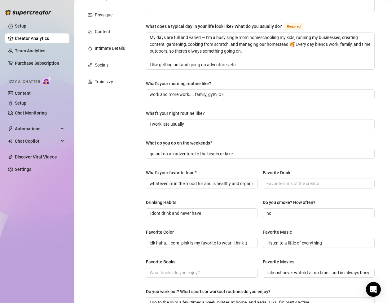
scroll to position [0, 0]
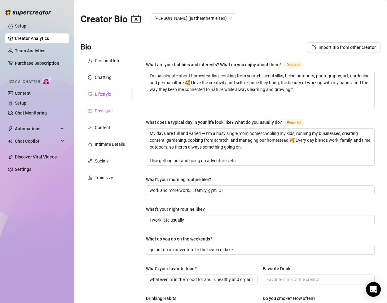
click at [108, 111] on div "Physique" at bounding box center [104, 110] width 18 height 7
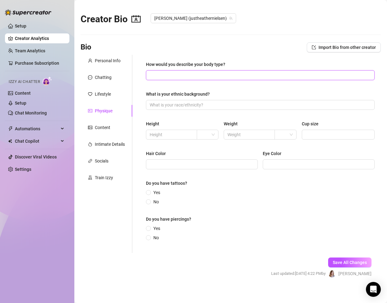
click at [171, 75] on input "How would you describe your body type?" at bounding box center [259, 75] width 220 height 7
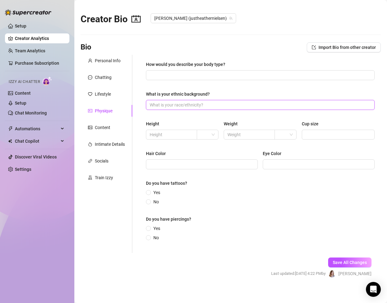
click at [171, 102] on input "What is your ethnic background?" at bounding box center [259, 105] width 220 height 7
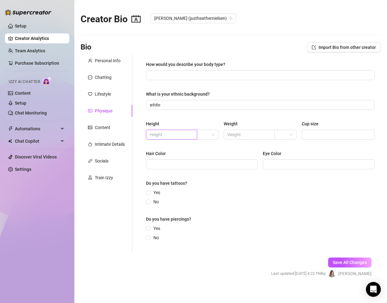
click at [178, 132] on input "text" at bounding box center [170, 134] width 42 height 7
click at [231, 138] on span at bounding box center [248, 135] width 51 height 10
drag, startPoint x: 243, startPoint y: 138, endPoint x: 221, endPoint y: 138, distance: 21.7
click at [221, 138] on div "Height 5 Weight 6 Cup size" at bounding box center [260, 132] width 228 height 25
drag, startPoint x: 231, startPoint y: 135, endPoint x: 218, endPoint y: 135, distance: 13.6
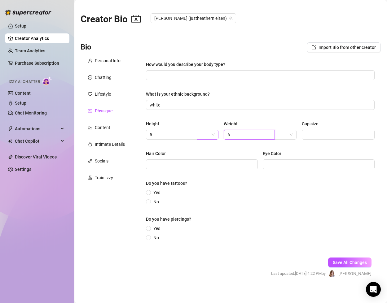
click at [218, 135] on div "Height 5 Weight 6 Cup size" at bounding box center [260, 132] width 228 height 25
click at [176, 132] on input "5" at bounding box center [170, 134] width 42 height 7
click at [256, 133] on input "text" at bounding box center [248, 134] width 42 height 7
click at [317, 132] on input "Cup size" at bounding box center [337, 134] width 64 height 7
click at [251, 162] on input "Hair Color" at bounding box center [200, 164] width 103 height 7
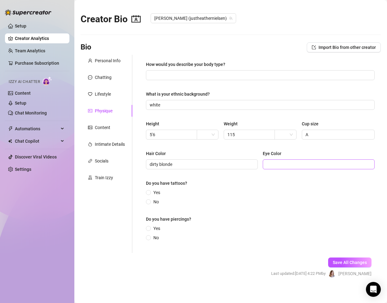
click at [306, 169] on span at bounding box center [318, 164] width 112 height 10
click at [305, 162] on input "Eye Color" at bounding box center [317, 164] width 103 height 7
drag, startPoint x: 317, startPoint y: 166, endPoint x: 287, endPoint y: 165, distance: 29.1
click at [287, 165] on input "grey / blue on camera" at bounding box center [317, 164] width 103 height 7
click at [149, 201] on input "No" at bounding box center [148, 202] width 2 height 4
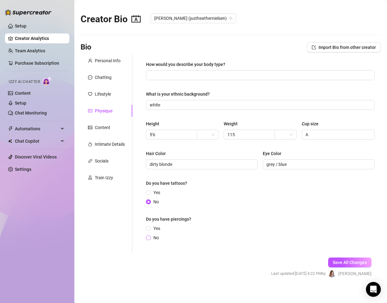
click at [147, 238] on input "No" at bounding box center [148, 238] width 2 height 4
click at [201, 76] on input "How would you describe your body type?" at bounding box center [259, 75] width 220 height 7
click at [339, 263] on span "Save All Changes" at bounding box center [349, 262] width 34 height 5
click at [95, 122] on div "Content" at bounding box center [106, 128] width 52 height 12
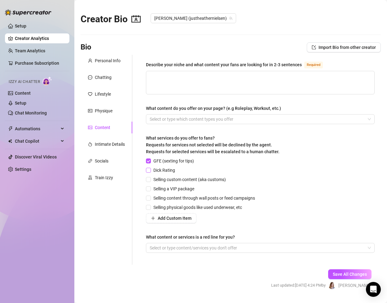
click at [148, 170] on input "Dick Rating" at bounding box center [148, 170] width 4 height 4
click at [150, 198] on input "Selling content through wall posts or feed campaigns" at bounding box center [148, 198] width 4 height 4
click at [150, 207] on input "Selling physical goods like used underwear, etc" at bounding box center [148, 207] width 4 height 4
click at [147, 161] on input "GFE (sexting for tips)" at bounding box center [148, 160] width 4 height 4
click at [227, 246] on div at bounding box center [256, 248] width 219 height 9
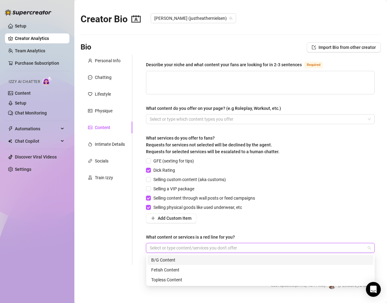
click at [207, 257] on div "B/G Content" at bounding box center [260, 260] width 218 height 7
click at [209, 226] on div "Describe your niche and what content your fans are looking for in 2-3 sentences…" at bounding box center [260, 159] width 228 height 197
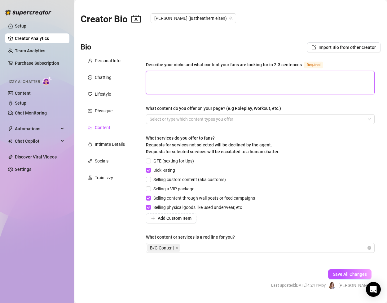
click at [267, 76] on textarea "Describe your niche and what content your fans are looking for in 2-3 sentences…" at bounding box center [260, 82] width 228 height 23
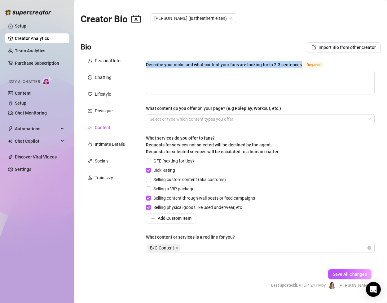
drag, startPoint x: 300, startPoint y: 65, endPoint x: 143, endPoint y: 67, distance: 157.5
click at [143, 67] on div "Describe your niche and what content your fans are looking for in 2-3 sentences…" at bounding box center [260, 160] width 241 height 210
copy div "Describe your niche and what content your fans are looking for in 2-3 sentences"
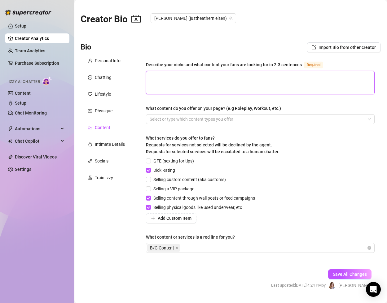
click at [210, 81] on textarea "Describe your niche and what content your fans are looking for in 2-3 sentences…" at bounding box center [260, 82] width 228 height 23
paste textarea "My niche blends natural beauty, authentic connection, and mindful sexuality 🥰 F…"
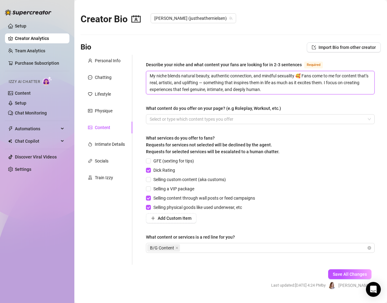
click at [300, 75] on textarea "My niche blends natural beauty, authentic connection, and mindful sexuality 🥰 F…" at bounding box center [260, 82] width 228 height 23
click at [266, 91] on textarea "My niche blends natural beauty, authentic connection, and mindful sexuality. Fa…" at bounding box center [260, 82] width 228 height 23
click at [232, 119] on div at bounding box center [256, 119] width 219 height 9
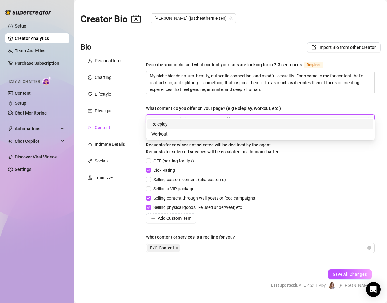
scroll to position [9, 0]
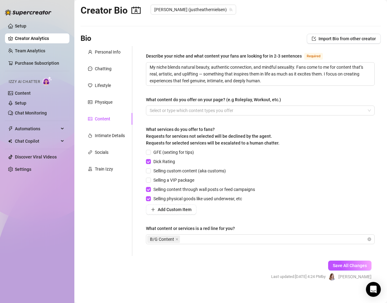
click at [274, 91] on div "Describe your niche and what content your fans are looking for in 2-3 sentences…" at bounding box center [260, 150] width 228 height 197
click at [233, 109] on div at bounding box center [256, 110] width 219 height 9
click at [246, 89] on div "Describe your niche and what content your fans are looking for in 2-3 sentences…" at bounding box center [260, 150] width 228 height 197
click at [344, 266] on span "Save All Changes" at bounding box center [349, 265] width 34 height 5
click at [252, 239] on div "B/G Content" at bounding box center [256, 239] width 219 height 9
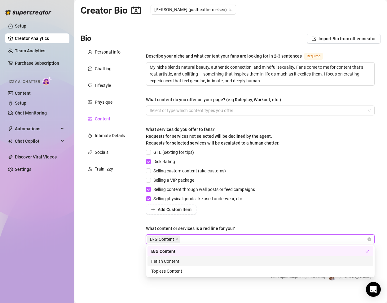
click at [363, 206] on div "GFE (sexting for tips) Dick Rating Selling custom content (aka customs) Selling…" at bounding box center [260, 182] width 228 height 66
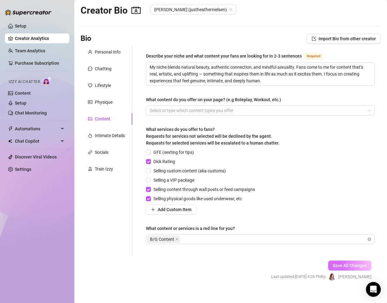
click at [358, 267] on span "Save All Changes" at bounding box center [349, 265] width 34 height 5
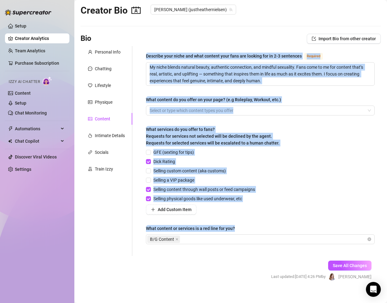
drag, startPoint x: 238, startPoint y: 228, endPoint x: 126, endPoint y: 225, distance: 112.4
click at [126, 225] on div "Personal Info Chatting Lifestyle Physique Content Intimate Details Socials Trai…" at bounding box center [230, 151] width 300 height 210
click at [213, 229] on div "What content or services is a red line for you?" at bounding box center [190, 228] width 89 height 7
click at [182, 236] on input "What content or services is a red line for you?" at bounding box center [181, 239] width 1 height 7
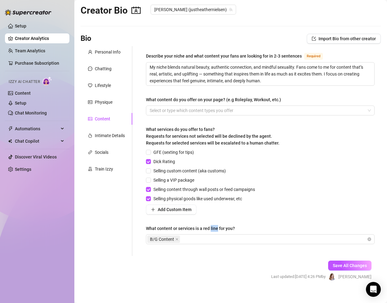
click at [213, 229] on div "What content or services is a red line for you?" at bounding box center [190, 228] width 89 height 7
click at [182, 236] on input "What content or services is a red line for you?" at bounding box center [181, 239] width 1 height 7
click at [213, 229] on div "What content or services is a red line for you?" at bounding box center [190, 228] width 89 height 7
click at [182, 236] on input "What content or services is a red line for you?" at bounding box center [181, 239] width 1 height 7
click at [213, 229] on div "What content or services is a red line for you?" at bounding box center [190, 228] width 89 height 7
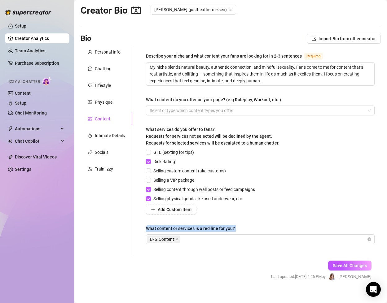
click at [182, 236] on input "What content or services is a red line for you?" at bounding box center [181, 239] width 1 height 7
click at [197, 237] on div "B/G Content" at bounding box center [256, 239] width 219 height 9
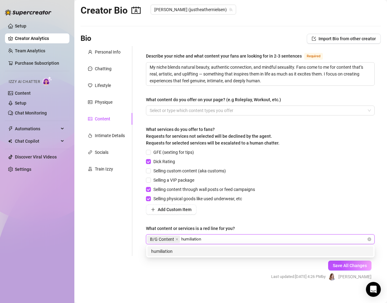
click at [194, 246] on div "humiliation" at bounding box center [260, 251] width 226 height 10
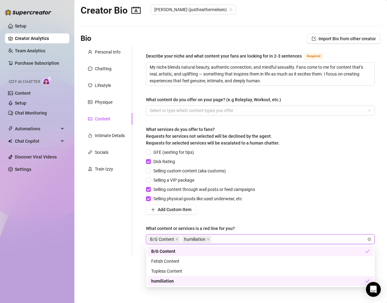
click at [263, 217] on div "Describe your niche and what content your fans are looking for in 2-3 sentences…" at bounding box center [260, 150] width 228 height 197
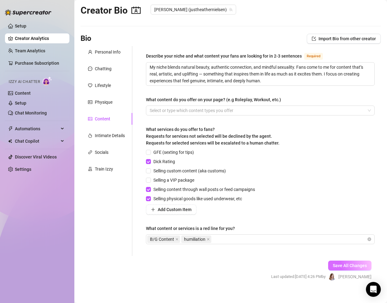
click at [335, 264] on span "Save All Changes" at bounding box center [349, 265] width 34 height 5
click at [114, 138] on div "Intimate Details" at bounding box center [110, 135] width 30 height 7
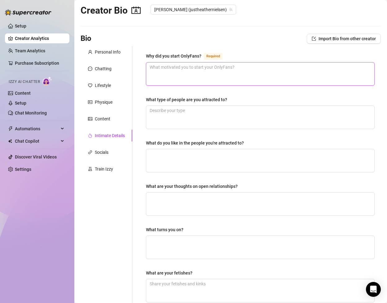
click at [204, 72] on textarea "Why did you start OnlyFans? Required" at bounding box center [260, 74] width 228 height 23
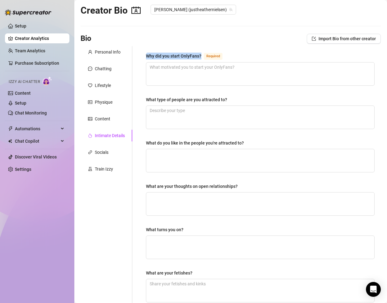
drag, startPoint x: 201, startPoint y: 56, endPoint x: 140, endPoint y: 54, distance: 61.0
click at [140, 54] on div "Why did you start OnlyFans? Required What type of people are you attracted to? …" at bounding box center [260, 201] width 241 height 311
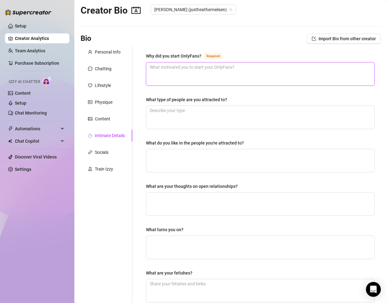
click at [173, 73] on textarea "Why did you start OnlyFans? Required" at bounding box center [260, 74] width 228 height 23
paste textarea "I started OnlyFans after years as a recovery and mindset coach. Over time, I be…"
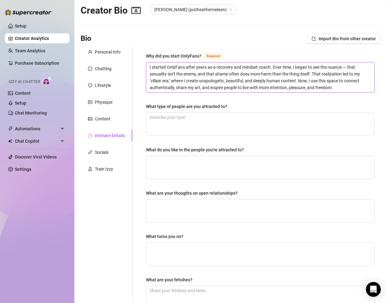
scroll to position [0, 0]
drag, startPoint x: 298, startPoint y: 80, endPoint x: 305, endPoint y: 82, distance: 6.7
click at [305, 82] on textarea "I started OnlyFans after years as a recovery and mindset coach. Over time, I be…" at bounding box center [260, 78] width 228 height 30
drag, startPoint x: 312, startPoint y: 74, endPoint x: 296, endPoint y: 82, distance: 17.3
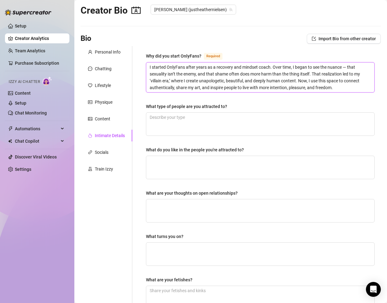
click at [296, 82] on textarea "I started OnlyFans after years as a recovery and mindset coach. Over time, I be…" at bounding box center [260, 78] width 228 height 30
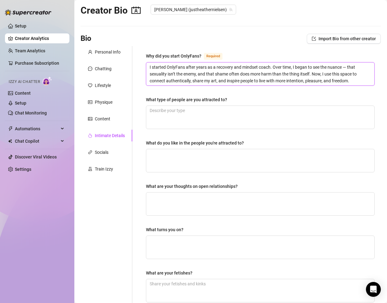
click at [355, 81] on textarea "I started OnlyFans after years as a recovery and mindset coach. Over time, I be…" at bounding box center [260, 74] width 228 height 23
drag, startPoint x: 358, startPoint y: 80, endPoint x: 128, endPoint y: 49, distance: 233.0
click at [128, 49] on div "Personal Info Chatting Lifestyle Physique Content Intimate Details Socials Trai…" at bounding box center [230, 201] width 300 height 311
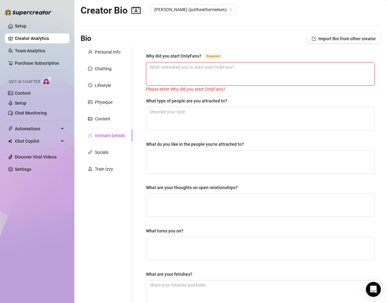
click at [228, 76] on textarea "Why did you start OnlyFans? Required" at bounding box center [260, 74] width 228 height 23
paste textarea "I started OnlyFans because I realized the traditional “recovery” approach I’d b…"
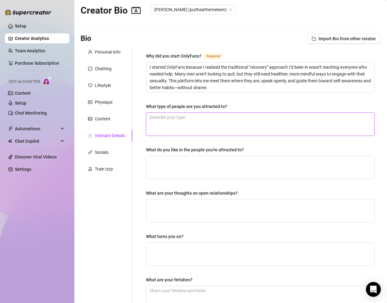
click at [210, 116] on textarea "What type of people are you attracted to?" at bounding box center [260, 124] width 228 height 23
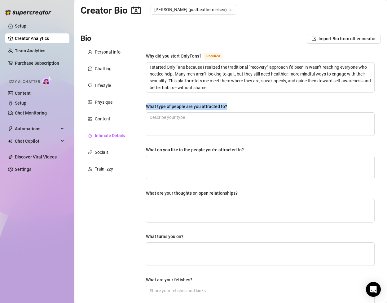
drag, startPoint x: 227, startPoint y: 104, endPoint x: 137, endPoint y: 102, distance: 90.1
click at [137, 102] on div "Why did you start OnlyFans? Required I started OnlyFans because I realized the …" at bounding box center [256, 205] width 248 height 318
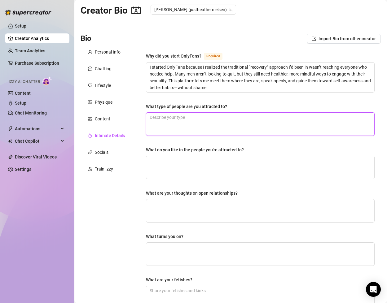
click at [223, 119] on textarea "What type of people are you attracted to?" at bounding box center [260, 124] width 228 height 23
paste textarea "I’ve realized that the kind of man I’m truly attracted to is someone with a mis…"
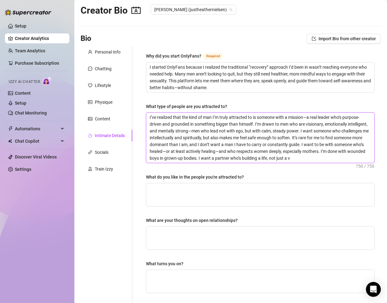
drag, startPoint x: 149, startPoint y: 150, endPoint x: 214, endPoint y: 150, distance: 65.0
click at [214, 150] on textarea "I’ve realized that the kind of man I’m truly attracted to is someone with a mis…" at bounding box center [260, 138] width 228 height 50
drag, startPoint x: 289, startPoint y: 152, endPoint x: 164, endPoint y: 159, distance: 125.2
click at [164, 159] on textarea "I’ve realized that the kind of man I’m truly attracted to is someone with a mis…" at bounding box center [260, 138] width 228 height 50
click at [182, 158] on textarea "I’ve realized that the kind of man I’m truly attracted to is someone with a mis…" at bounding box center [260, 138] width 228 height 50
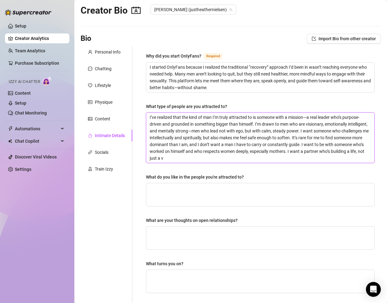
click at [217, 157] on textarea "I’ve realized that the kind of man I’m truly attracted to is someone with a mis…" at bounding box center [260, 138] width 228 height 50
drag, startPoint x: 361, startPoint y: 153, endPoint x: 365, endPoint y: 156, distance: 5.3
click at [365, 156] on textarea "I’ve realized that the kind of man I’m truly attracted to is someone with a mis…" at bounding box center [260, 138] width 228 height 50
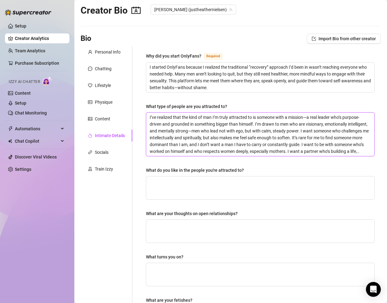
paste textarea "I’m looking for a man I can trust to lead in love, in purpose, and in build"
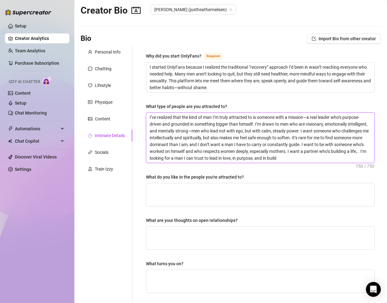
drag, startPoint x: 171, startPoint y: 159, endPoint x: 144, endPoint y: 158, distance: 27.2
click at [144, 158] on div "Why did you start OnlyFans? Required I started OnlyFans because I realized the …" at bounding box center [260, 218] width 241 height 345
drag, startPoint x: 328, startPoint y: 152, endPoint x: 157, endPoint y: 159, distance: 171.3
click at [157, 159] on textarea "I’ve realized that the kind of man I’m truly attracted to is someone with a mis…" at bounding box center [260, 138] width 228 height 50
click at [317, 155] on textarea "I’ve realized that the kind of man I’m truly attracted to is someone with a mis…" at bounding box center [260, 138] width 228 height 50
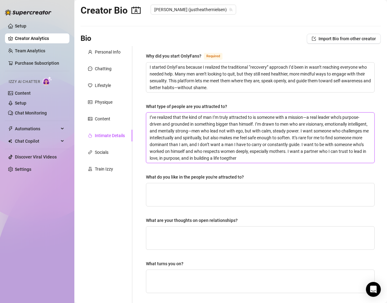
click at [217, 158] on textarea "I’ve realized that the kind of man I’m truly attracted to is someone with a mis…" at bounding box center [260, 138] width 228 height 50
click at [254, 158] on textarea "I’ve realized that the kind of man I’m truly attracted to is someone with a mis…" at bounding box center [260, 138] width 228 height 50
click at [238, 159] on textarea "I’ve realized that the kind of man I’m truly attracted to is someone with a mis…" at bounding box center [260, 138] width 228 height 50
click at [263, 158] on textarea "I’ve realized that the kind of man I’m truly attracted to is someone with a mis…" at bounding box center [260, 138] width 228 height 50
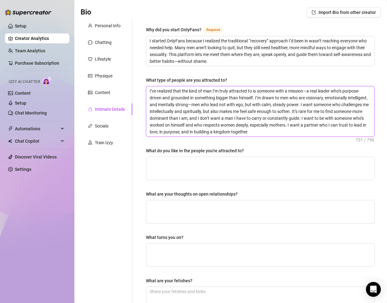
scroll to position [38, 0]
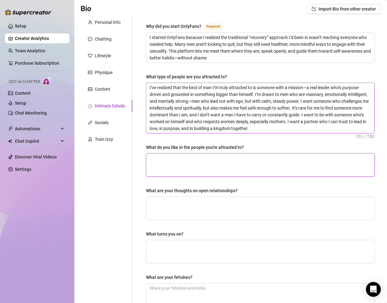
click at [265, 162] on textarea "What do you like in the people you're attracted to?" at bounding box center [260, 164] width 228 height 23
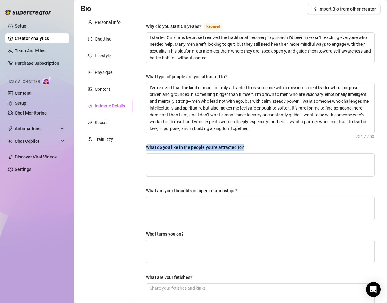
drag, startPoint x: 247, startPoint y: 145, endPoint x: 147, endPoint y: 148, distance: 100.0
click at [147, 148] on div "What do you like in the people you're attracted to?" at bounding box center [260, 148] width 228 height 9
click at [211, 166] on textarea "What do you like in the people you're attracted to?" at bounding box center [260, 164] width 228 height 23
paste textarea "I like people who have depth—who are self-aware, honest, and intentional with t…"
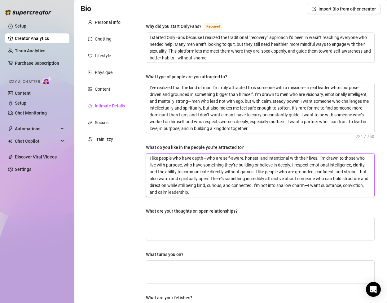
scroll to position [0, 0]
click at [273, 172] on textarea "I like people who have depth—who are self-aware, honest, and intentional with t…" at bounding box center [260, 174] width 228 height 43
click at [164, 157] on textarea "I like people who have depth—who are self-aware, honest, and intentional with t…" at bounding box center [260, 174] width 228 height 43
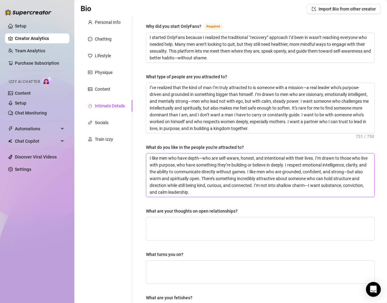
click at [231, 195] on textarea "I like men who have depth—who are self-aware, honest, and intentional with thei…" at bounding box center [260, 174] width 228 height 43
drag, startPoint x: 255, startPoint y: 185, endPoint x: 267, endPoint y: 196, distance: 16.0
click at [267, 196] on textarea "I like men who have depth—who are self-aware, honest, and intentional with thei…" at bounding box center [260, 174] width 228 height 43
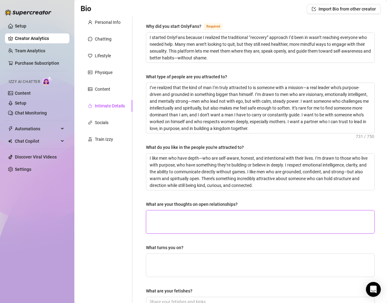
click at [237, 214] on textarea "What are your thoughts on open relationships?" at bounding box center [260, 221] width 228 height 23
click at [232, 215] on textarea "Not interested personally... but to each theri own." at bounding box center [260, 221] width 228 height 23
click at [275, 218] on textarea "Not interested personally... but to each their own." at bounding box center [260, 221] width 228 height 23
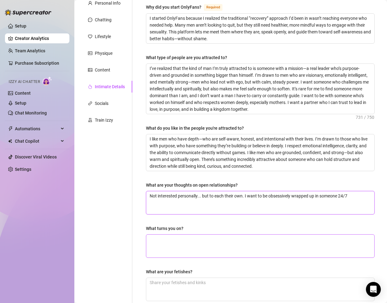
scroll to position [61, 0]
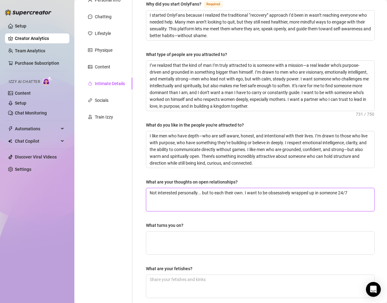
drag, startPoint x: 351, startPoint y: 194, endPoint x: 339, endPoint y: 193, distance: 12.4
click at [339, 193] on textarea "Not interested personally... but to each their own. I want to be obsessively wr…" at bounding box center [260, 199] width 228 height 23
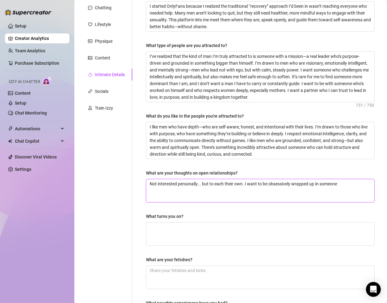
scroll to position [73, 0]
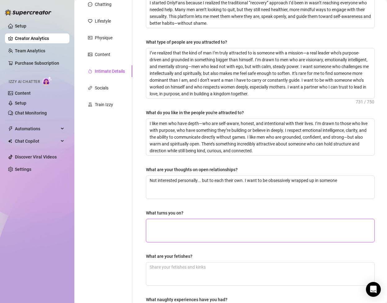
click at [293, 230] on textarea "What turns you on?" at bounding box center [260, 230] width 228 height 23
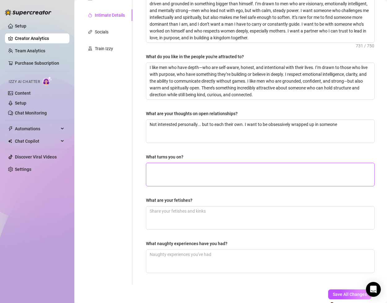
scroll to position [137, 0]
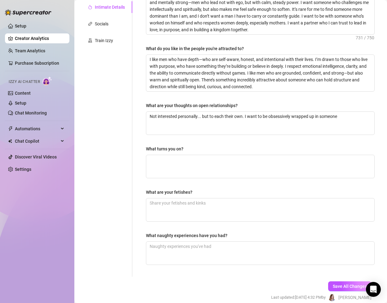
click at [188, 148] on div "What turns you on?" at bounding box center [260, 149] width 228 height 9
click at [190, 166] on textarea "What turns you on?" at bounding box center [260, 166] width 228 height 23
drag, startPoint x: 196, startPoint y: 149, endPoint x: 144, endPoint y: 149, distance: 51.7
click at [144, 149] on div "Why did you start OnlyFans? Required I started OnlyFans because I realized the …" at bounding box center [260, 97] width 241 height 359
click at [188, 169] on textarea "What turns you on?" at bounding box center [260, 166] width 228 height 23
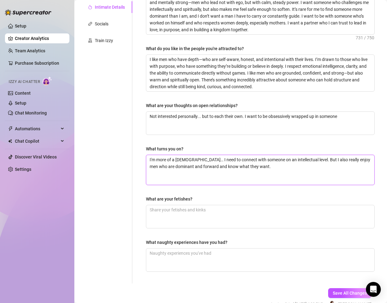
scroll to position [0, 0]
paste textarea "Being deeply seen and understood turns me on—when someone is present, confident…"
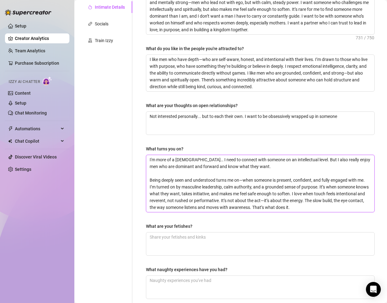
drag, startPoint x: 246, startPoint y: 180, endPoint x: 149, endPoint y: 183, distance: 97.2
click at [149, 183] on textarea "I'm more of a [DEMOGRAPHIC_DATA]… I need to connect with someone on an intellec…" at bounding box center [260, 183] width 228 height 57
click at [273, 169] on textarea "I'm more of a [DEMOGRAPHIC_DATA]… I need to connect with someone on an intellec…" at bounding box center [260, 183] width 228 height 57
click at [251, 167] on textarea "I'm more of a [DEMOGRAPHIC_DATA]… I need to connect with someone on an intellec…" at bounding box center [260, 183] width 228 height 57
click at [300, 164] on textarea "I'm more of a [DEMOGRAPHIC_DATA]… I need to connect with someone on an intellec…" at bounding box center [260, 183] width 228 height 57
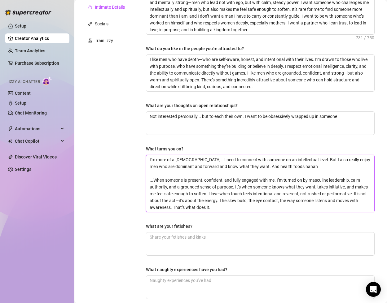
drag, startPoint x: 209, startPoint y: 193, endPoint x: 356, endPoint y: 205, distance: 146.8
click at [356, 205] on textarea "I'm more of a [DEMOGRAPHIC_DATA]… I need to connect with someone on an intellec…" at bounding box center [260, 183] width 228 height 57
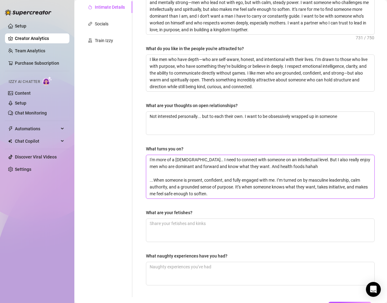
click at [195, 195] on textarea "I'm more of a [DEMOGRAPHIC_DATA]… I need to connect with someone on an intellec…" at bounding box center [260, 176] width 228 height 43
click at [304, 168] on textarea "I'm more of a [DEMOGRAPHIC_DATA]… I need to connect with someone on an intellec…" at bounding box center [260, 176] width 228 height 43
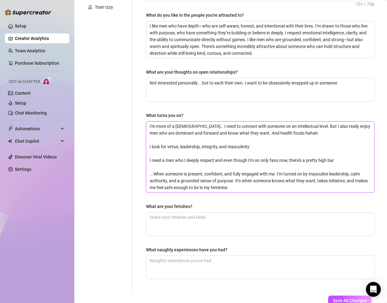
scroll to position [184, 0]
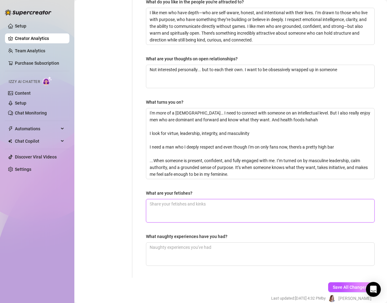
click at [237, 208] on textarea "What are your fetishes?" at bounding box center [260, 210] width 228 height 23
click at [253, 205] on textarea "Kind of into a little bondage… Having sex in the [PERSON_NAME] haha" at bounding box center [260, 210] width 228 height 23
click at [228, 245] on textarea "What naughty experiences have you had?" at bounding box center [260, 254] width 228 height 23
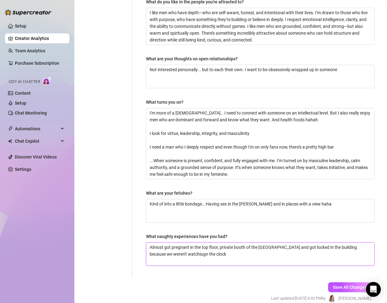
click at [178, 256] on textarea "Almost got pregnant in the top floor, private booth of the [GEOGRAPHIC_DATA] an…" at bounding box center [260, 254] width 228 height 23
click at [217, 253] on textarea "Almost got pregnant in the top floor, private booth of the [GEOGRAPHIC_DATA] an…" at bounding box center [260, 254] width 228 height 23
drag, startPoint x: 288, startPoint y: 247, endPoint x: 285, endPoint y: 247, distance: 3.4
click at [285, 247] on textarea "Almost got pregnant in the top floor, private booth of the [GEOGRAPHIC_DATA] an…" at bounding box center [260, 254] width 228 height 23
click at [293, 252] on textarea "Almost got pregnant in the top floor, private booth of the [GEOGRAPHIC_DATA] an…" at bounding box center [260, 254] width 228 height 23
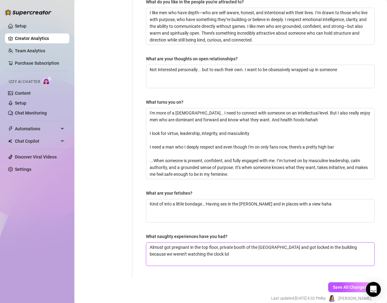
click at [209, 255] on textarea "Almost got pregnant in the top floor, private booth of the [GEOGRAPHIC_DATA] an…" at bounding box center [260, 254] width 228 height 23
click at [339, 287] on span "Save All Changes" at bounding box center [349, 287] width 34 height 5
click at [197, 247] on textarea "Almost got pregnant in the top floor, private booth of the [GEOGRAPHIC_DATA] an…" at bounding box center [260, 254] width 228 height 23
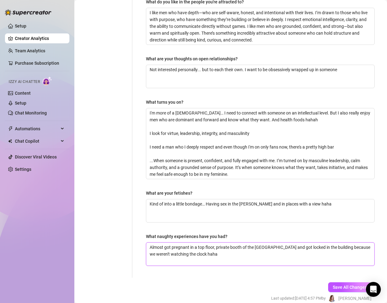
drag, startPoint x: 205, startPoint y: 248, endPoint x: 215, endPoint y: 248, distance: 9.6
click at [215, 248] on textarea "Almost got pregnant in a top floor, private booth of the [GEOGRAPHIC_DATA] and …" at bounding box center [260, 254] width 228 height 23
click at [270, 252] on textarea "Almost got pregnant in a top balcony private booth of the [GEOGRAPHIC_DATA] and…" at bounding box center [260, 254] width 228 height 23
click at [335, 288] on span "Save All Changes" at bounding box center [349, 287] width 34 height 5
click at [217, 247] on textarea "Almost got pregnant in a top balcony private booth of the [GEOGRAPHIC_DATA] and…" at bounding box center [260, 254] width 228 height 23
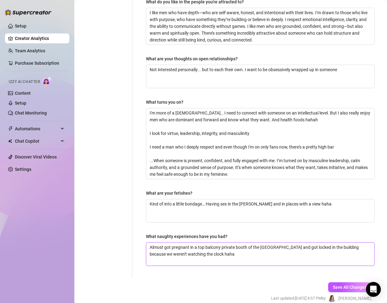
click at [217, 247] on textarea "Almost got pregnant in a top balcony private booth of the [GEOGRAPHIC_DATA] and…" at bounding box center [260, 254] width 228 height 23
drag, startPoint x: 224, startPoint y: 246, endPoint x: 214, endPoint y: 249, distance: 10.9
click at [214, 249] on textarea "Almost got pregnant in a private booth of the [GEOGRAPHIC_DATA] and got locked …" at bounding box center [260, 254] width 228 height 23
click at [225, 245] on textarea "Almost got pregnant in a private suite of the [GEOGRAPHIC_DATA] and got locked …" at bounding box center [260, 254] width 228 height 23
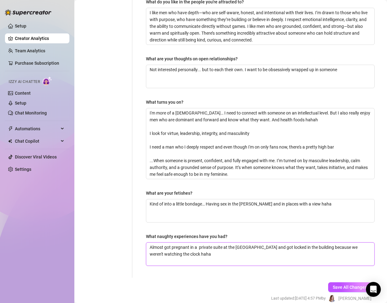
click at [215, 247] on textarea "Almost got pregnant in a private suite at the [GEOGRAPHIC_DATA] and got locked …" at bounding box center [260, 254] width 228 height 23
click at [199, 248] on textarea "Almost got pregnant in a private booth at the [GEOGRAPHIC_DATA] and got locked …" at bounding box center [260, 254] width 228 height 23
click at [349, 286] on span "Save All Changes" at bounding box center [349, 287] width 34 height 5
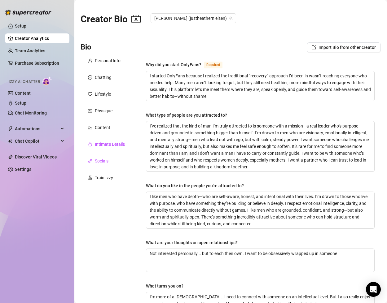
click at [104, 161] on div "Socials" at bounding box center [102, 161] width 14 height 7
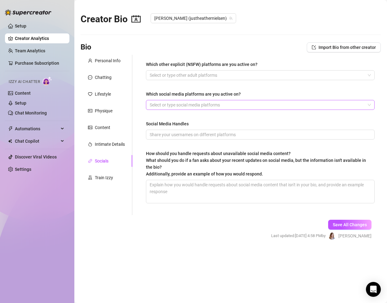
click at [172, 105] on div at bounding box center [256, 105] width 219 height 9
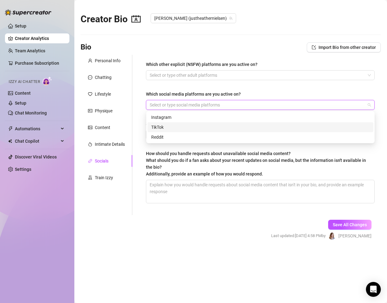
click at [164, 127] on div "TikTok" at bounding box center [260, 127] width 218 height 7
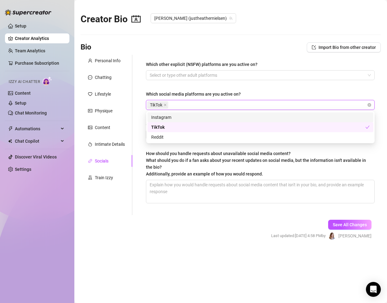
click at [173, 117] on div "Instagram" at bounding box center [260, 117] width 218 height 7
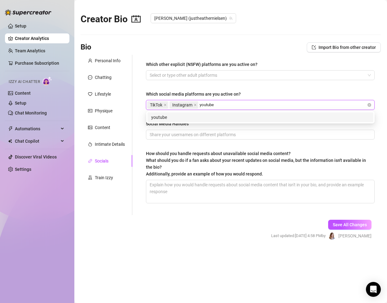
click at [188, 118] on div "youtube" at bounding box center [260, 117] width 218 height 7
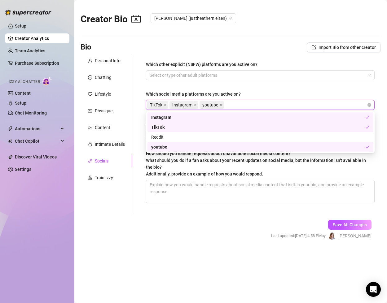
click at [169, 227] on form "Personal Info Chatting Lifestyle Physique Content Intimate Details Socials Trai…" at bounding box center [230, 153] width 300 height 196
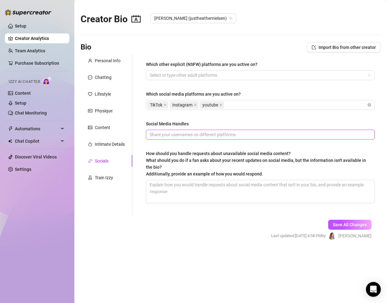
click at [201, 135] on input "Social Media Handles" at bounding box center [259, 134] width 220 height 7
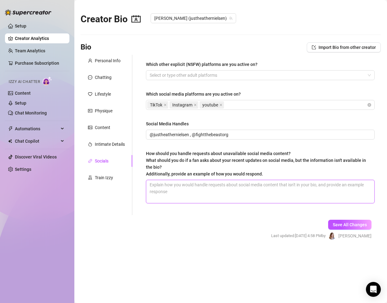
click at [226, 189] on textarea "How should you handle requests about unavailable social media content? What sho…" at bounding box center [260, 191] width 228 height 23
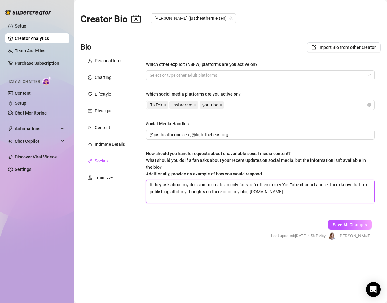
click at [228, 193] on textarea "If they ask about my decision to create an only fans, refer them to my YouTube …" at bounding box center [260, 191] width 228 height 23
click at [345, 192] on textarea "If they ask about my decision to create an only fans, refer them to my YouTube …" at bounding box center [260, 191] width 228 height 23
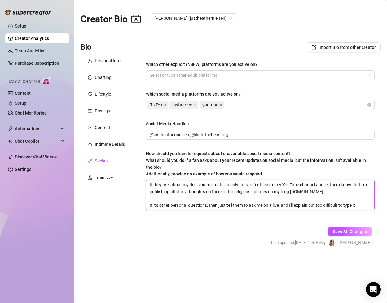
drag, startPoint x: 209, startPoint y: 205, endPoint x: 253, endPoint y: 203, distance: 44.0
click at [253, 203] on textarea "If they ask about my decision to create an only fans, refer them to my YouTube …" at bounding box center [260, 195] width 228 height 30
click at [246, 204] on textarea "If they ask about my decision to create an only fans, refer them to my YouTube …" at bounding box center [260, 195] width 228 height 30
drag, startPoint x: 249, startPoint y: 205, endPoint x: 210, endPoint y: 205, distance: 38.7
click at [210, 205] on textarea "If they ask about my decision to create an only fans, refer them to my YouTube …" at bounding box center [260, 195] width 228 height 30
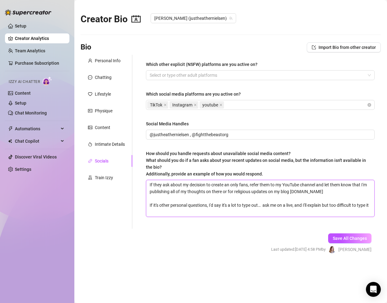
click at [223, 205] on textarea "If they ask about my decision to create an only fans, refer them to my YouTube …" at bounding box center [260, 198] width 228 height 37
drag, startPoint x: 265, startPoint y: 205, endPoint x: 223, endPoint y: 206, distance: 41.2
click at [223, 206] on textarea "If they ask about my decision to create an only fans, refer them to my YouTube …" at bounding box center [260, 198] width 228 height 37
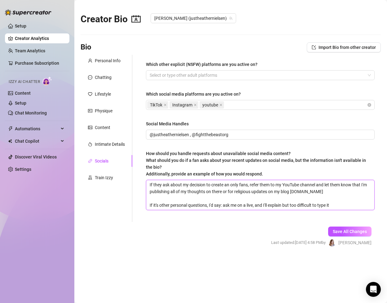
click at [256, 206] on textarea "If they ask about my decision to create an only fans, refer them to my YouTube …" at bounding box center [260, 195] width 228 height 30
drag, startPoint x: 283, startPoint y: 205, endPoint x: 340, endPoint y: 210, distance: 56.8
click at [340, 210] on textarea "If they ask about my decision to create an only fans, refer them to my YouTube …" at bounding box center [260, 195] width 228 height 30
click at [228, 191] on textarea "If they ask about my decision to create an only fans, refer them to my YouTube …" at bounding box center [260, 195] width 228 height 30
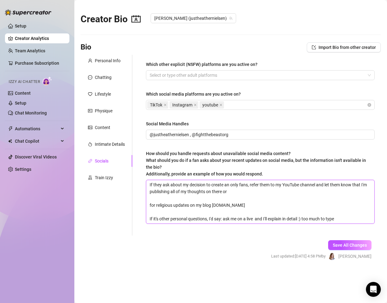
click at [191, 204] on textarea "If they ask about my decision to create an only fans, refer them to my YouTube …" at bounding box center [260, 201] width 228 height 43
click at [243, 205] on textarea "If they ask about my decision to create an only fans, refer them to my YouTube …" at bounding box center [260, 201] width 228 height 43
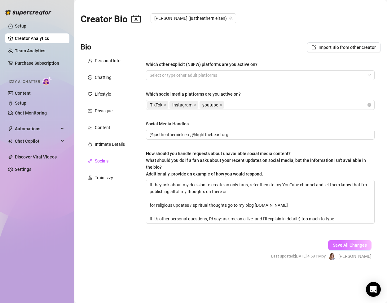
click at [349, 246] on span "Save All Changes" at bounding box center [349, 245] width 34 height 5
click at [105, 179] on div "Train Izzy" at bounding box center [104, 177] width 18 height 7
